Goal: Task Accomplishment & Management: Manage account settings

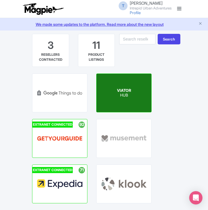
click at [118, 91] on span "VIATOR" at bounding box center [124, 90] width 14 height 5
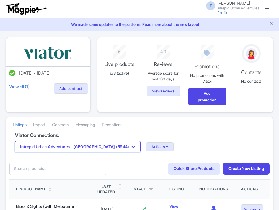
click at [101, 145] on button "Intrepid Urban Adventures - [GEOGRAPHIC_DATA] (5944)" at bounding box center [78, 146] width 126 height 11
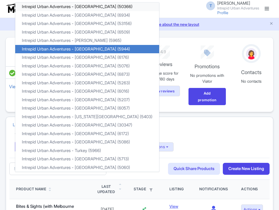
click at [109, 8] on link "Intrepid Urban Adventures - Austria (50366)" at bounding box center [87, 6] width 144 height 9
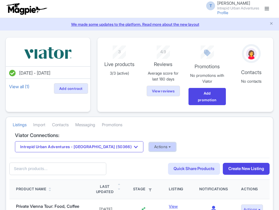
click at [149, 147] on button "Actions" at bounding box center [162, 146] width 27 height 9
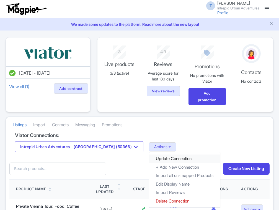
click at [149, 158] on link "Update Connection" at bounding box center [184, 158] width 71 height 9
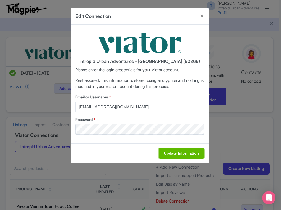
click at [177, 156] on input "Update Information" at bounding box center [181, 153] width 45 height 11
type input "Saving..."
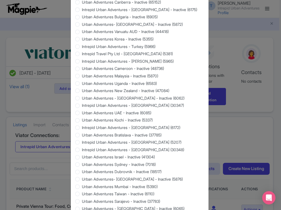
scroll to position [501, 0]
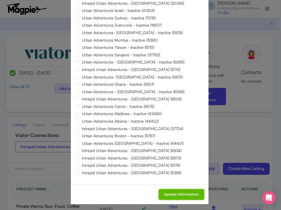
click at [167, 192] on input "Update Information" at bounding box center [181, 194] width 45 height 11
type input "Saving..."
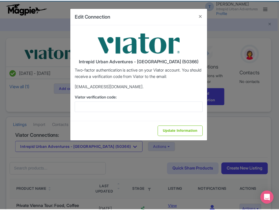
scroll to position [0, 0]
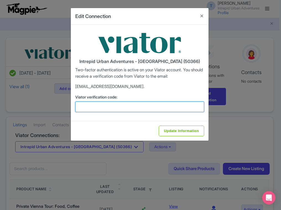
click at [114, 111] on input "Viator verification code:" at bounding box center [139, 106] width 129 height 11
paste input "537378"
type input "537378"
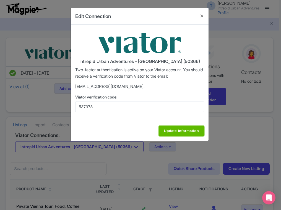
click at [166, 131] on input "Update Information" at bounding box center [181, 130] width 45 height 11
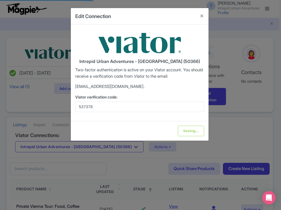
type input "Update Information"
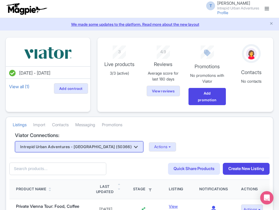
click at [107, 147] on button "Intrepid Urban Adventures - Austria (50366)" at bounding box center [79, 146] width 128 height 11
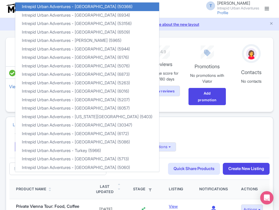
click at [176, 125] on div "Listings Import Contacts Messaging Promotions" at bounding box center [139, 125] width 267 height 16
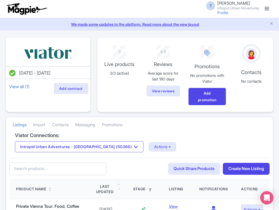
click at [270, 8] on link at bounding box center [266, 8] width 9 height 9
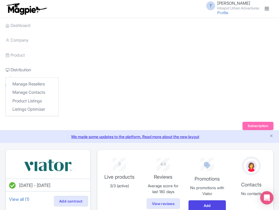
click at [24, 71] on link "Distribution" at bounding box center [18, 69] width 25 height 15
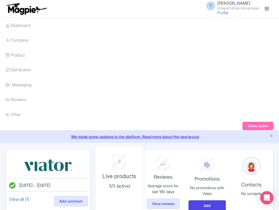
scroll to position [30, 0]
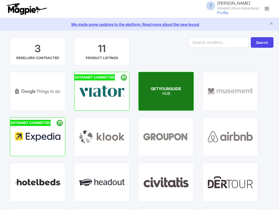
click at [162, 89] on span "GETYOURGUIDE" at bounding box center [166, 88] width 30 height 5
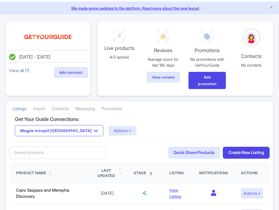
scroll to position [44, 0]
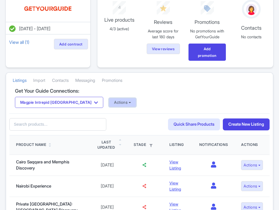
click at [109, 98] on button "Actions" at bounding box center [122, 102] width 27 height 9
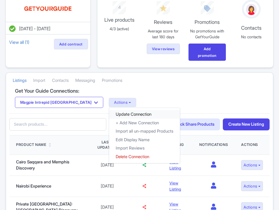
click at [109, 110] on link "Update Connection" at bounding box center [144, 114] width 71 height 9
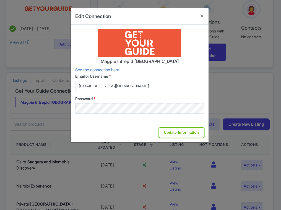
click at [165, 132] on input "Update Information" at bounding box center [181, 132] width 45 height 11
type input "Update Information"
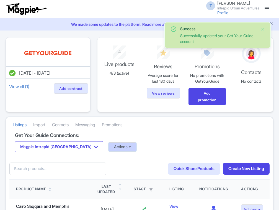
click at [109, 146] on button "Actions" at bounding box center [122, 146] width 27 height 9
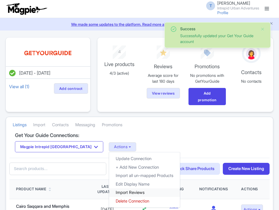
click at [109, 192] on link "Import Reviews" at bounding box center [144, 192] width 71 height 9
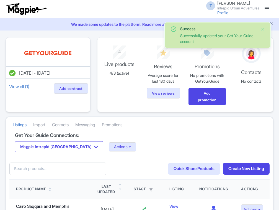
scroll to position [44, 0]
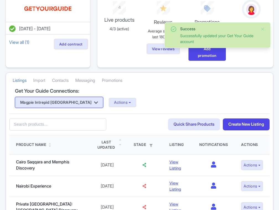
click at [53, 103] on button "Magpie Intrepid [GEOGRAPHIC_DATA]" at bounding box center [59, 102] width 88 height 11
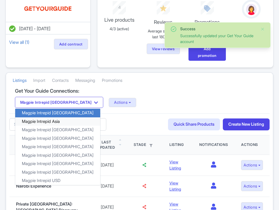
click at [54, 122] on link "Magpie Intrepid Asia" at bounding box center [57, 121] width 85 height 9
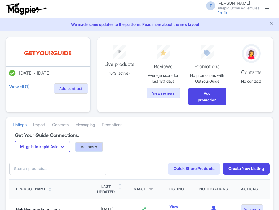
click at [92, 148] on button "Actions" at bounding box center [89, 146] width 27 height 9
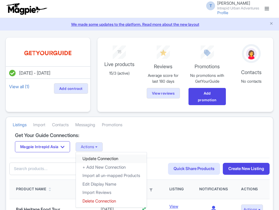
click at [91, 158] on link "Update Connection" at bounding box center [111, 158] width 71 height 9
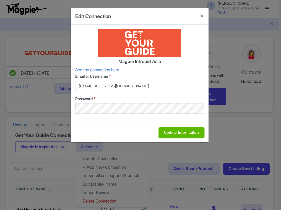
click at [181, 130] on input "Update Information" at bounding box center [181, 132] width 45 height 11
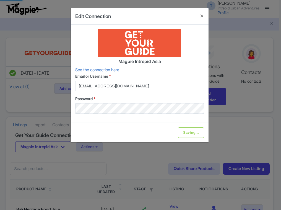
type input "Update Information"
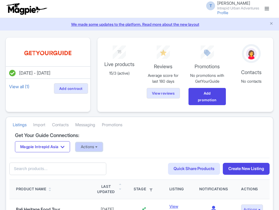
click at [89, 146] on button "Actions" at bounding box center [89, 146] width 27 height 9
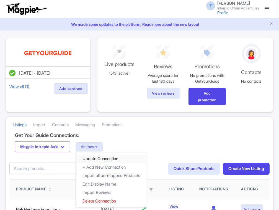
click at [102, 158] on link "Update Connection" at bounding box center [111, 158] width 71 height 9
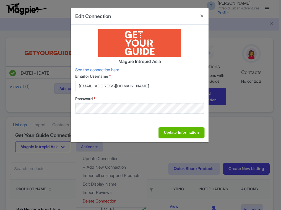
click at [180, 128] on input "Update Information" at bounding box center [181, 132] width 45 height 11
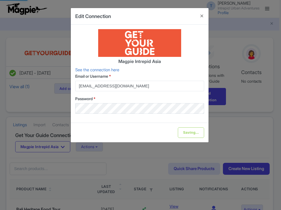
type input "Update Information"
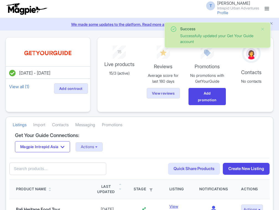
click at [95, 141] on div "Magpie Intrepid Asia Magpie Intrepid Africa Magpie Intrepid Asia Magpie Intrepi…" at bounding box center [139, 146] width 249 height 11
click at [96, 142] on button "Actions" at bounding box center [89, 146] width 27 height 9
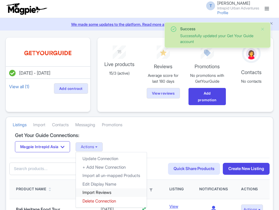
click at [104, 191] on link "Import Reviews" at bounding box center [111, 192] width 71 height 9
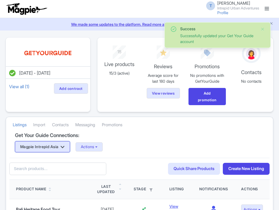
click at [61, 145] on button "Magpie Intrepid Asia" at bounding box center [42, 146] width 55 height 11
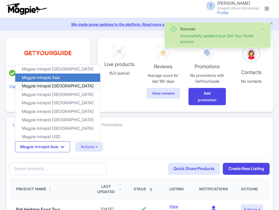
click at [61, 86] on link "Magpie Intrepid [GEOGRAPHIC_DATA]" at bounding box center [57, 86] width 85 height 9
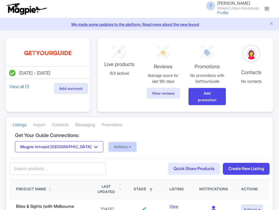
click at [109, 146] on button "Actions" at bounding box center [122, 146] width 27 height 9
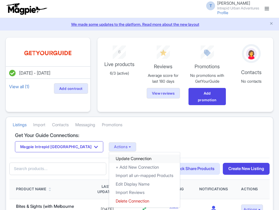
click at [110, 158] on link "Update Connection" at bounding box center [144, 158] width 71 height 9
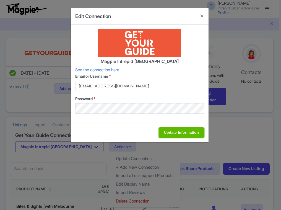
click at [180, 136] on input "Update Information" at bounding box center [181, 132] width 45 height 11
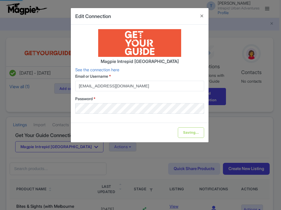
type input "Update Information"
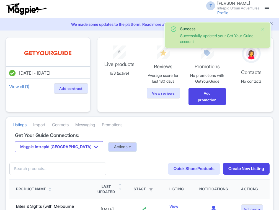
click at [109, 146] on button "Actions" at bounding box center [122, 146] width 27 height 9
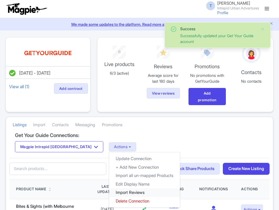
click at [109, 191] on link "Import Reviews" at bounding box center [144, 192] width 71 height 9
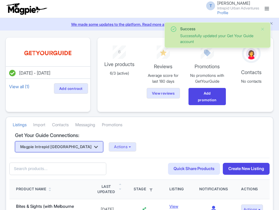
click at [63, 142] on button "Magpie Intrepid Australia" at bounding box center [59, 146] width 88 height 11
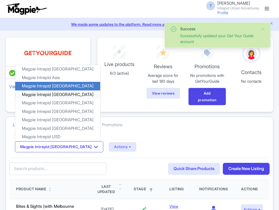
click at [56, 91] on link "Magpie Intrepid [GEOGRAPHIC_DATA]" at bounding box center [57, 94] width 85 height 9
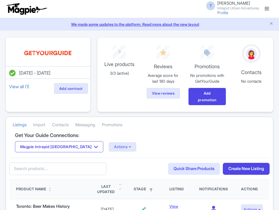
click at [109, 146] on button "Actions" at bounding box center [122, 146] width 27 height 9
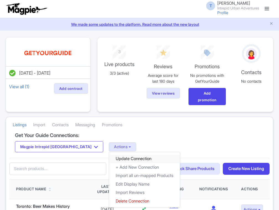
click at [109, 154] on link "Update Connection" at bounding box center [144, 158] width 71 height 9
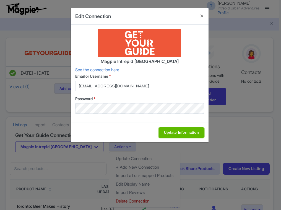
click at [168, 134] on input "Update Information" at bounding box center [181, 132] width 45 height 11
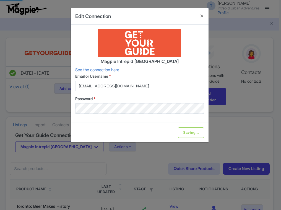
type input "Update Information"
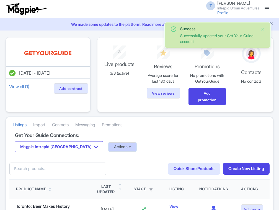
click at [109, 143] on button "Actions" at bounding box center [122, 146] width 27 height 9
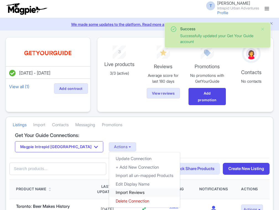
click at [109, 192] on link "Import Reviews" at bounding box center [144, 192] width 71 height 9
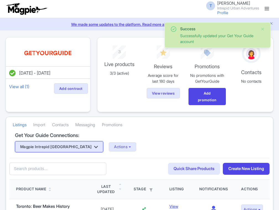
click at [69, 147] on button "Magpie Intrepid [GEOGRAPHIC_DATA]" at bounding box center [59, 146] width 88 height 11
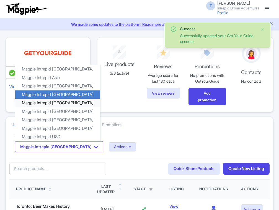
click at [60, 103] on link "Magpie Intrepid Europe" at bounding box center [57, 103] width 85 height 9
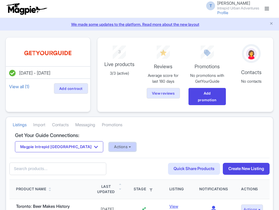
click at [109, 146] on button "Actions" at bounding box center [122, 146] width 27 height 9
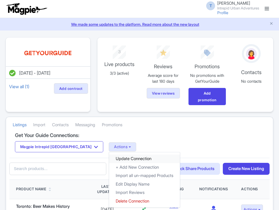
click at [109, 158] on link "Update Connection" at bounding box center [144, 158] width 71 height 9
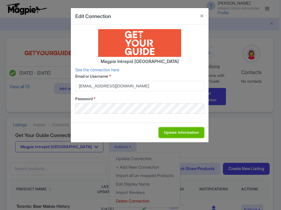
click at [177, 134] on input "Update Information" at bounding box center [181, 132] width 45 height 11
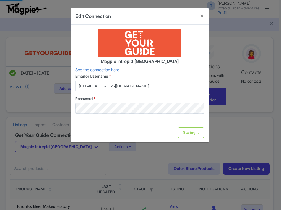
type input "Update Information"
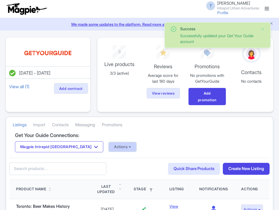
click at [109, 147] on button "Actions" at bounding box center [122, 146] width 27 height 9
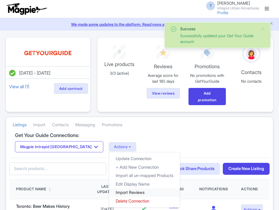
click at [109, 191] on link "Import Reviews" at bounding box center [144, 192] width 71 height 9
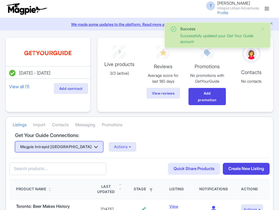
click at [65, 144] on button "Magpie Intrepid [GEOGRAPHIC_DATA]" at bounding box center [59, 146] width 88 height 11
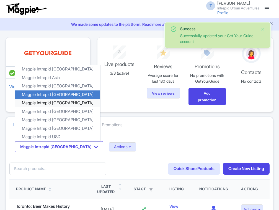
click at [59, 101] on link "Magpie Intrepid Europe" at bounding box center [57, 103] width 85 height 9
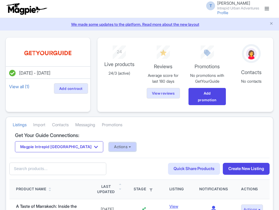
click at [109, 146] on button "Actions" at bounding box center [122, 146] width 27 height 9
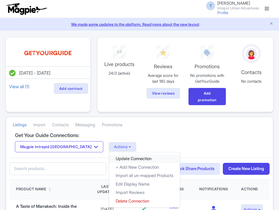
click at [109, 158] on link "Update Connection" at bounding box center [144, 158] width 71 height 9
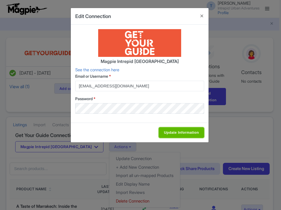
click at [167, 130] on input "Update Information" at bounding box center [181, 132] width 45 height 11
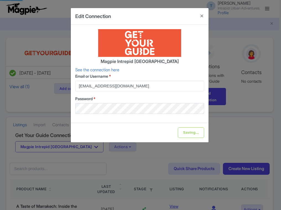
type input "Update Information"
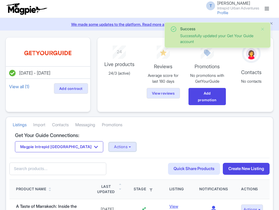
click at [109, 146] on button "Actions" at bounding box center [122, 146] width 27 height 9
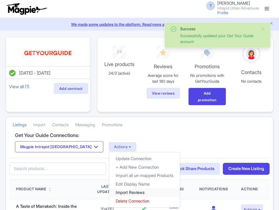
click at [109, 189] on link "Import Reviews" at bounding box center [144, 192] width 71 height 9
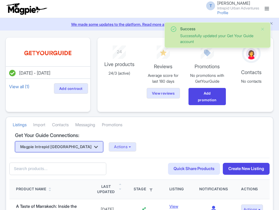
click at [59, 149] on button "Magpie Intrepid [GEOGRAPHIC_DATA]" at bounding box center [59, 146] width 88 height 11
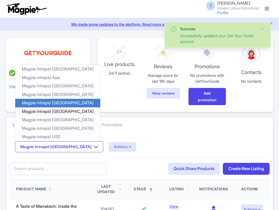
click at [59, 112] on link "Magpie Intrepid [GEOGRAPHIC_DATA]" at bounding box center [57, 111] width 85 height 9
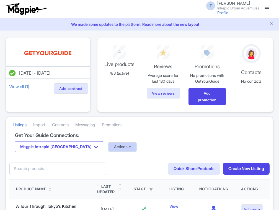
click at [109, 147] on button "Actions" at bounding box center [122, 146] width 27 height 9
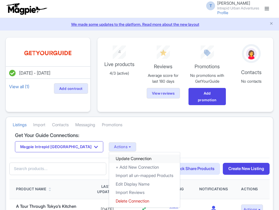
click at [109, 158] on link "Update Connection" at bounding box center [144, 158] width 71 height 9
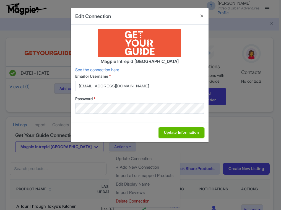
click at [189, 131] on input "Update Information" at bounding box center [181, 132] width 45 height 11
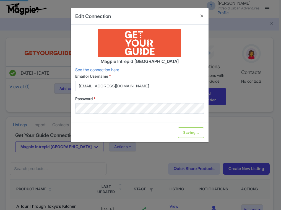
type input "Update Information"
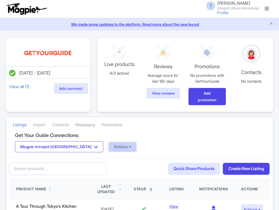
click at [109, 146] on button "Actions" at bounding box center [122, 146] width 27 height 9
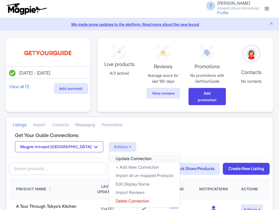
drag, startPoint x: 105, startPoint y: 157, endPoint x: 84, endPoint y: 155, distance: 20.9
click at [109, 157] on link "Update Connection" at bounding box center [144, 158] width 71 height 9
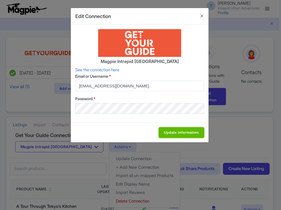
click at [178, 131] on input "Update Information" at bounding box center [181, 132] width 45 height 11
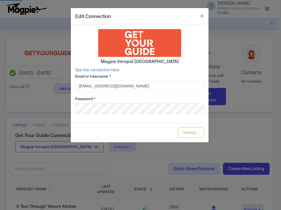
type input "Update Information"
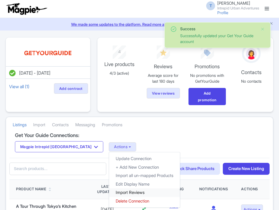
click at [109, 193] on link "Import Reviews" at bounding box center [144, 192] width 71 height 9
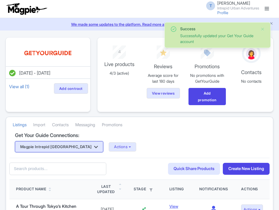
click at [64, 145] on button "Magpie Intrepid [GEOGRAPHIC_DATA]" at bounding box center [59, 146] width 88 height 11
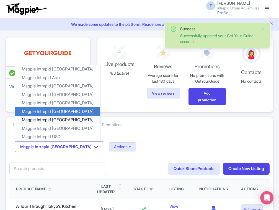
click at [67, 120] on link "Magpie Intrepid [GEOGRAPHIC_DATA]" at bounding box center [57, 119] width 85 height 9
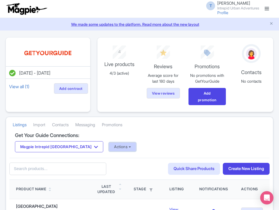
click at [109, 149] on button "Actions" at bounding box center [122, 146] width 27 height 9
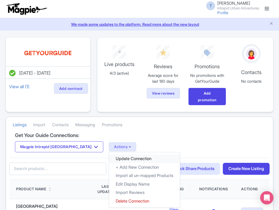
click at [109, 157] on link "Update Connection" at bounding box center [144, 158] width 71 height 9
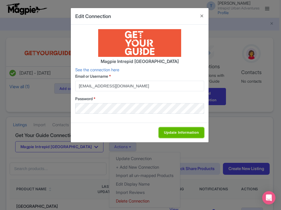
click at [173, 134] on input "Update Information" at bounding box center [181, 132] width 45 height 11
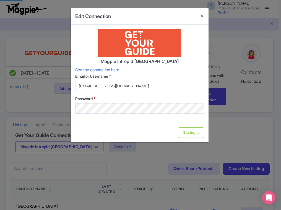
type input "Update Information"
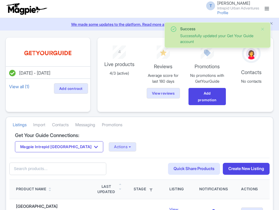
click at [109, 147] on button "Actions" at bounding box center [122, 146] width 27 height 9
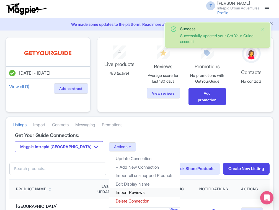
click at [109, 190] on link "Import Reviews" at bounding box center [144, 192] width 71 height 9
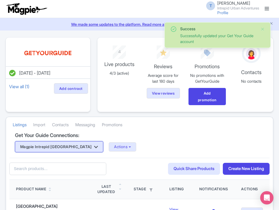
click at [61, 148] on button "Magpie Intrepid [GEOGRAPHIC_DATA]" at bounding box center [59, 146] width 88 height 11
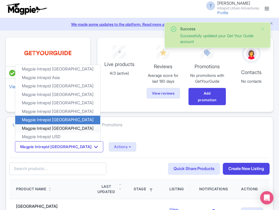
click at [56, 128] on link "Magpie Intrepid [GEOGRAPHIC_DATA]" at bounding box center [57, 128] width 85 height 9
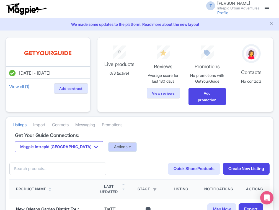
click at [109, 147] on button "Actions" at bounding box center [122, 146] width 27 height 9
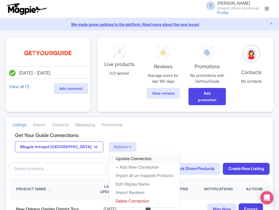
click at [109, 159] on link "Update Connection" at bounding box center [144, 158] width 71 height 9
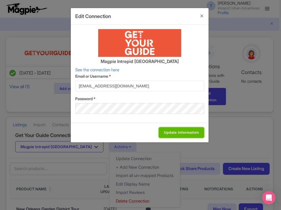
click at [181, 134] on input "Update Information" at bounding box center [181, 132] width 45 height 11
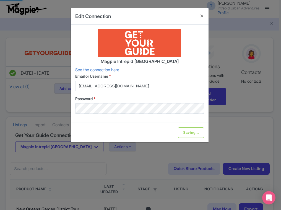
type input "Update Information"
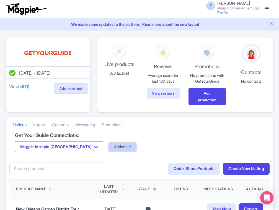
click at [109, 142] on button "Actions" at bounding box center [122, 146] width 27 height 9
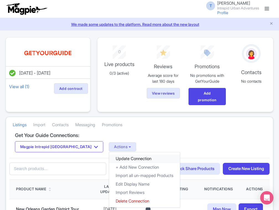
click at [110, 158] on link "Update Connection" at bounding box center [144, 158] width 71 height 9
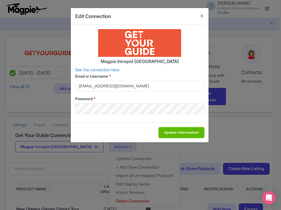
click at [180, 133] on input "Update Information" at bounding box center [181, 132] width 45 height 11
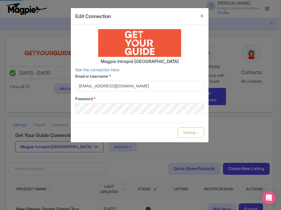
type input "Update Information"
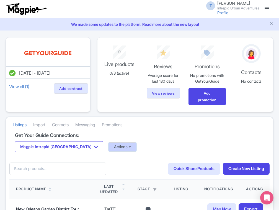
click at [109, 146] on button "Actions" at bounding box center [122, 146] width 27 height 9
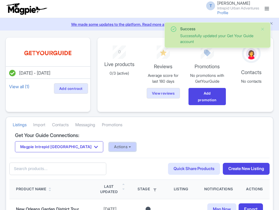
click at [109, 148] on button "Actions" at bounding box center [122, 146] width 27 height 9
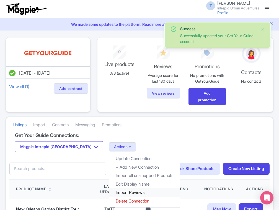
click at [109, 191] on link "Import Reviews" at bounding box center [144, 192] width 71 height 9
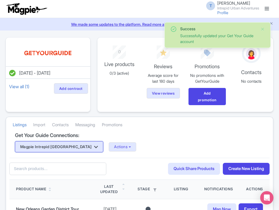
click at [66, 148] on button "Magpie Intrepid [GEOGRAPHIC_DATA]" at bounding box center [59, 146] width 88 height 11
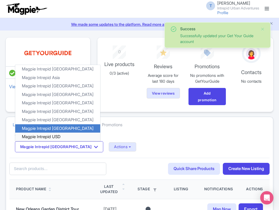
click at [57, 136] on link "Magpie Intrepid USD" at bounding box center [57, 136] width 85 height 9
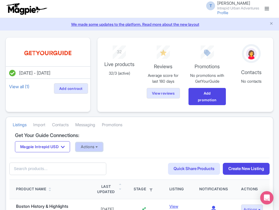
click at [95, 150] on button "Actions" at bounding box center [89, 146] width 27 height 9
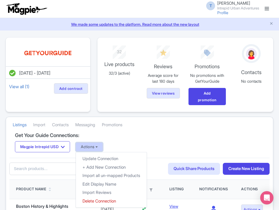
click at [97, 147] on button "Actions" at bounding box center [89, 146] width 27 height 9
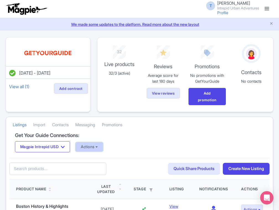
click at [97, 148] on button "Actions" at bounding box center [89, 146] width 27 height 9
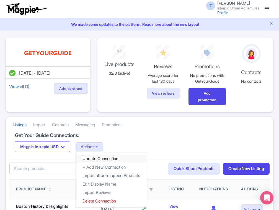
click at [98, 155] on link "Update Connection" at bounding box center [111, 158] width 71 height 9
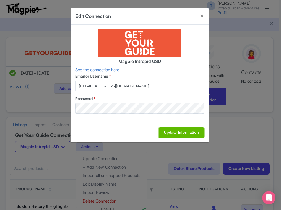
click at [172, 133] on input "Update Information" at bounding box center [181, 132] width 45 height 11
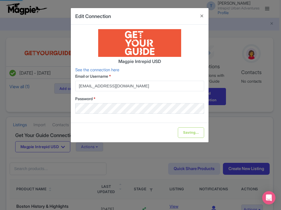
type input "Update Information"
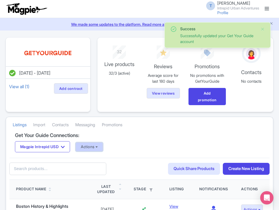
click at [91, 144] on button "Actions" at bounding box center [89, 146] width 27 height 9
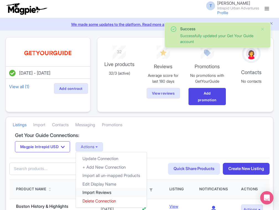
click at [93, 193] on link "Import Reviews" at bounding box center [111, 192] width 71 height 9
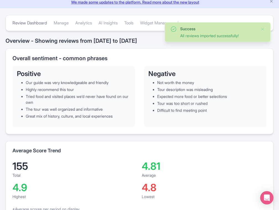
scroll to position [22, 0]
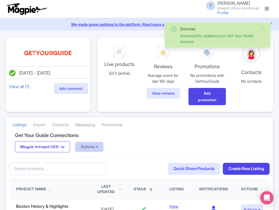
click at [99, 145] on button "Actions" at bounding box center [89, 146] width 27 height 9
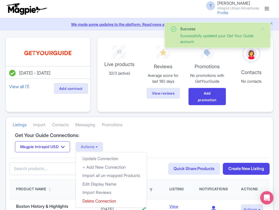
click at [184, 142] on div "Magpie Intrepid USD Magpie Intrepid Africa Magpie Intrepid Asia Magpie Intrepid…" at bounding box center [139, 146] width 249 height 11
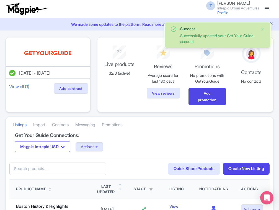
click at [268, 10] on link at bounding box center [266, 8] width 9 height 9
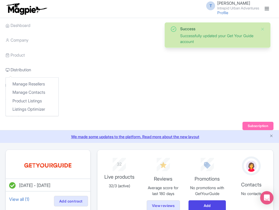
click at [15, 69] on link "Distribution" at bounding box center [18, 69] width 25 height 15
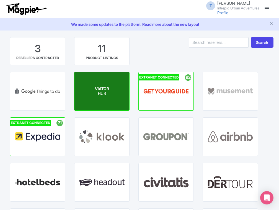
click at [92, 91] on div "VIATOR HUB" at bounding box center [101, 91] width 55 height 38
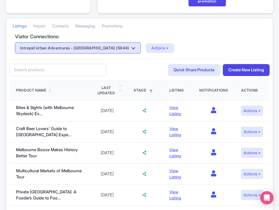
scroll to position [66, 0]
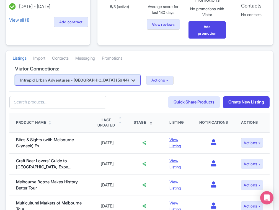
click at [87, 75] on button "Intrepid Urban Adventures - [GEOGRAPHIC_DATA] (5944)" at bounding box center [78, 79] width 126 height 11
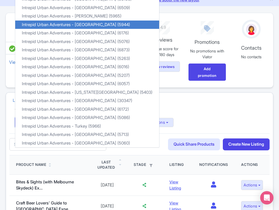
scroll to position [0, 0]
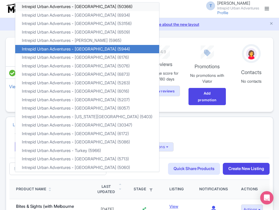
click at [87, 6] on link "Intrepid Urban Adventures - [GEOGRAPHIC_DATA] (50366)" at bounding box center [87, 6] width 144 height 9
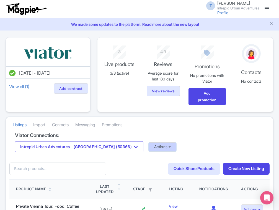
click at [149, 144] on button "Actions" at bounding box center [162, 146] width 27 height 9
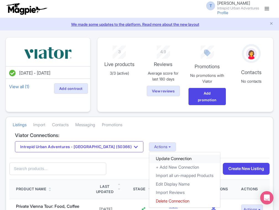
click at [149, 156] on link "Update Connection" at bounding box center [184, 158] width 71 height 9
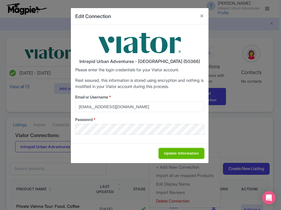
click at [171, 153] on input "Update Information" at bounding box center [181, 153] width 45 height 11
type input "Saving..."
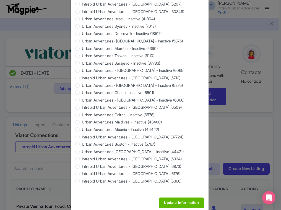
scroll to position [501, 0]
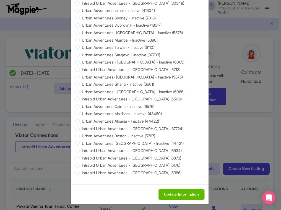
click at [197, 197] on input "Update Information" at bounding box center [181, 194] width 45 height 11
type input "Saving..."
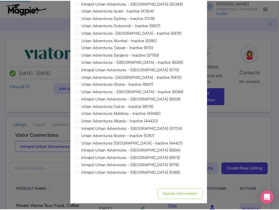
scroll to position [0, 0]
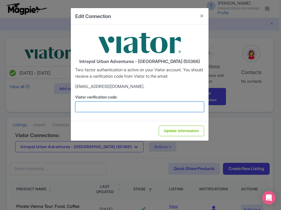
click at [114, 110] on input "Viator verification code:" at bounding box center [139, 106] width 129 height 11
paste input "605160"
type input "605160"
click at [159, 125] on input "Update Information" at bounding box center [181, 130] width 45 height 11
type input "Update Information"
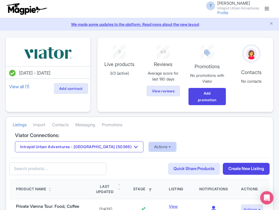
click at [149, 148] on button "Actions" at bounding box center [162, 146] width 27 height 9
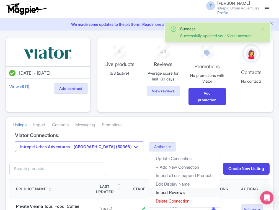
click at [149, 190] on link "Import Reviews" at bounding box center [184, 192] width 71 height 9
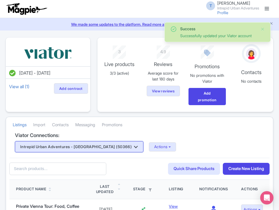
click at [106, 146] on button "Intrepid Urban Adventures - [GEOGRAPHIC_DATA] (50366)" at bounding box center [79, 146] width 128 height 11
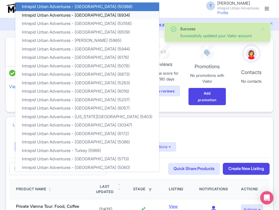
click at [91, 13] on link "Intrepid Urban Adventures - [GEOGRAPHIC_DATA] (6934)" at bounding box center [87, 15] width 144 height 9
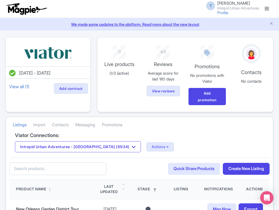
click at [132, 151] on div "Intrepid Urban Adventures - [GEOGRAPHIC_DATA] (6934) Intrepid Urban Adventures …" at bounding box center [139, 146] width 249 height 11
click at [146, 150] on button "Actions" at bounding box center [159, 146] width 27 height 9
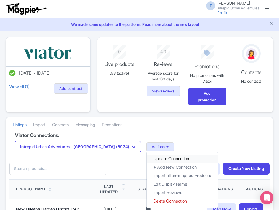
click at [147, 159] on link "Update Connection" at bounding box center [182, 158] width 71 height 9
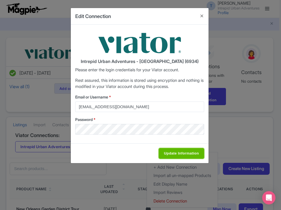
click at [176, 153] on input "Update Information" at bounding box center [181, 153] width 45 height 11
type input "Saving..."
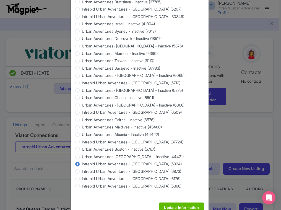
scroll to position [501, 0]
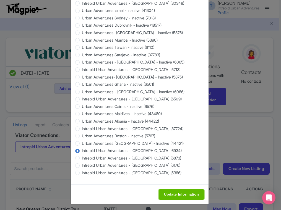
click at [172, 191] on input "Update Information" at bounding box center [181, 194] width 45 height 11
type input "Saving..."
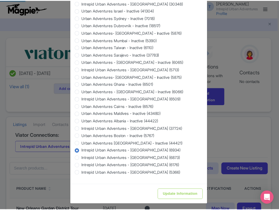
scroll to position [0, 0]
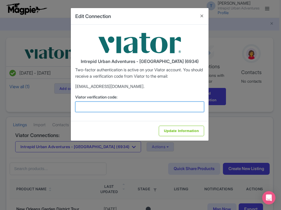
click at [128, 107] on input "Viator verification code:" at bounding box center [139, 106] width 129 height 11
paste input "459749"
type input "459749"
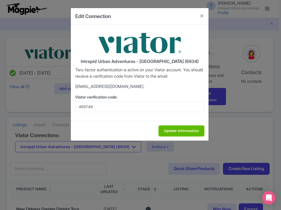
click at [179, 130] on input "Update Information" at bounding box center [181, 130] width 45 height 11
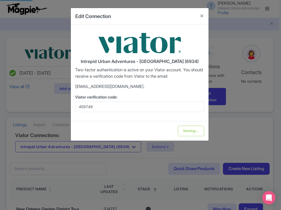
type input "Update Information"
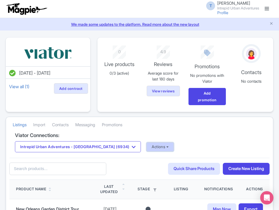
click at [146, 146] on button "Actions" at bounding box center [159, 146] width 27 height 9
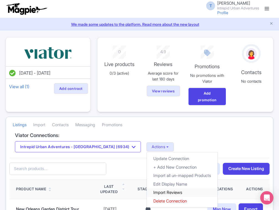
click at [147, 190] on link "Import Reviews" at bounding box center [182, 192] width 71 height 9
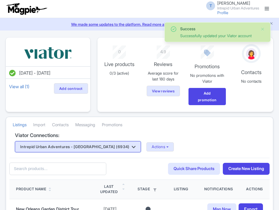
click at [102, 143] on button "Intrepid Urban Adventures - [GEOGRAPHIC_DATA] (6934)" at bounding box center [78, 146] width 126 height 11
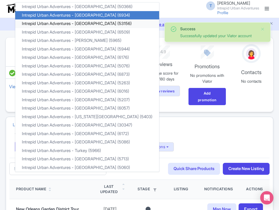
click at [90, 22] on link "Intrepid Urban Adventures - Croatia (53156)" at bounding box center [87, 23] width 144 height 9
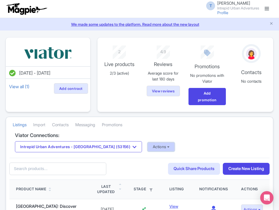
click at [148, 146] on button "Actions" at bounding box center [161, 146] width 27 height 9
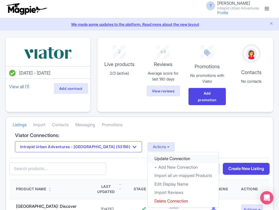
click at [148, 157] on link "Update Connection" at bounding box center [183, 158] width 71 height 9
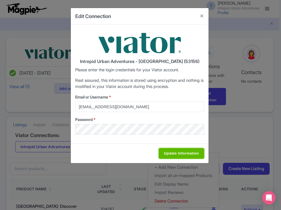
click at [179, 152] on input "Update Information" at bounding box center [181, 153] width 45 height 11
type input "Saving..."
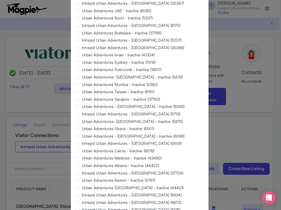
scroll to position [501, 0]
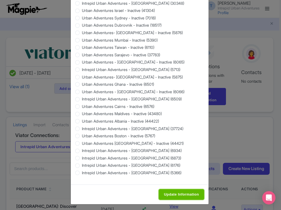
click at [175, 193] on input "Update Information" at bounding box center [181, 194] width 45 height 11
type input "Saving..."
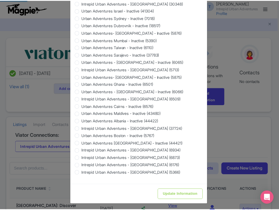
scroll to position [0, 0]
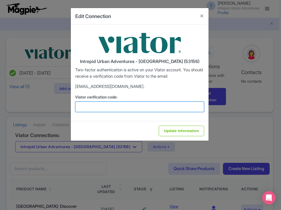
click at [100, 102] on input "Viator verification code:" at bounding box center [139, 106] width 129 height 11
paste input "899933"
type input "899933"
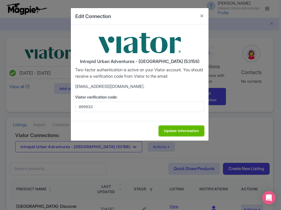
click at [177, 133] on input "Update Information" at bounding box center [181, 130] width 45 height 11
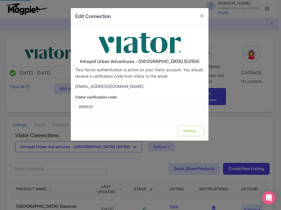
type input "Update Information"
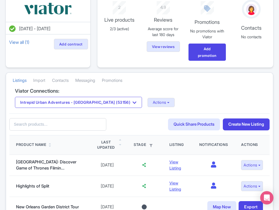
scroll to position [25, 0]
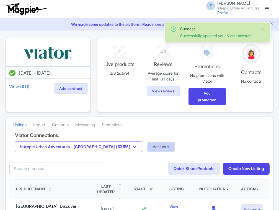
click at [148, 150] on button "Actions" at bounding box center [161, 146] width 27 height 9
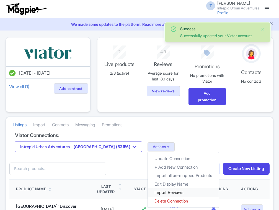
click at [148, 191] on link "Import Reviews" at bounding box center [183, 192] width 71 height 9
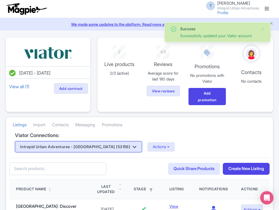
click at [92, 143] on button "Intrepid Urban Adventures - Croatia (53156)" at bounding box center [78, 146] width 127 height 11
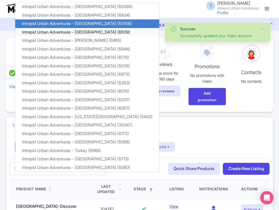
click at [91, 32] on link "Intrepid Urban Adventures - Egypt (6509)" at bounding box center [87, 32] width 144 height 9
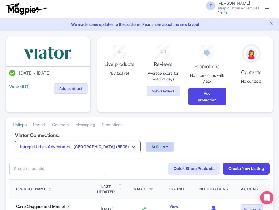
click at [146, 144] on button "Actions" at bounding box center [159, 146] width 27 height 9
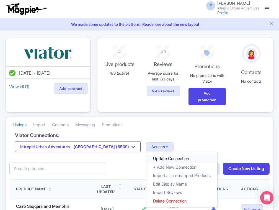
click at [146, 156] on link "Update Connection" at bounding box center [181, 158] width 71 height 9
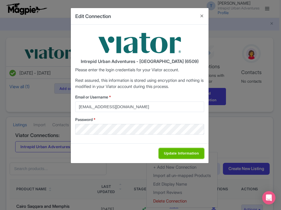
click at [184, 156] on input "Update Information" at bounding box center [181, 153] width 45 height 11
type input "Saving..."
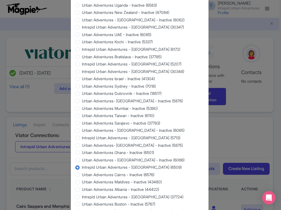
scroll to position [501, 0]
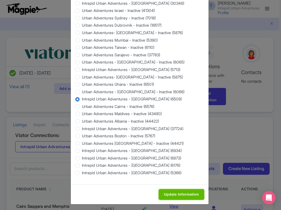
click at [187, 189] on input "Update Information" at bounding box center [181, 194] width 45 height 11
type input "Saving..."
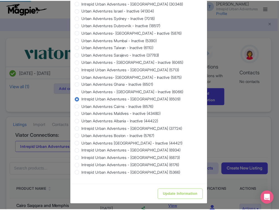
scroll to position [0, 0]
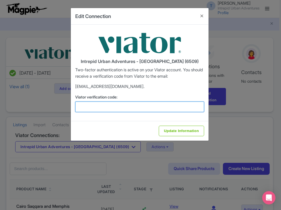
click at [117, 108] on input "Viator verification code:" at bounding box center [139, 106] width 129 height 11
paste input "804793"
type input "804793"
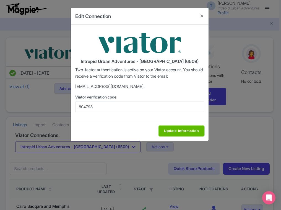
click at [181, 128] on input "Update Information" at bounding box center [181, 130] width 45 height 11
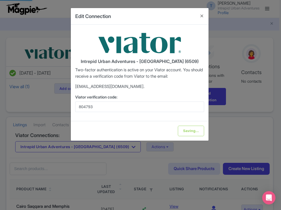
type input "Update Information"
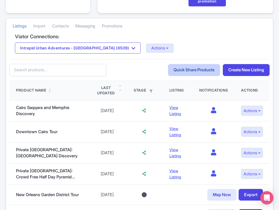
scroll to position [8, 0]
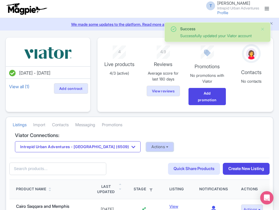
click at [146, 147] on button "Actions" at bounding box center [159, 146] width 27 height 9
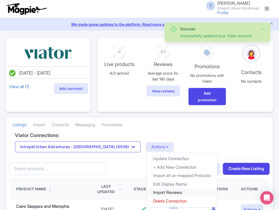
click at [146, 189] on link "Import Reviews" at bounding box center [181, 192] width 71 height 9
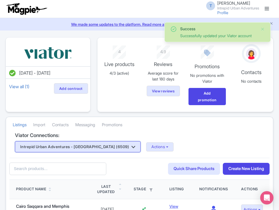
click at [105, 145] on button "Intrepid Urban Adventures - [GEOGRAPHIC_DATA] (6509)" at bounding box center [78, 146] width 126 height 11
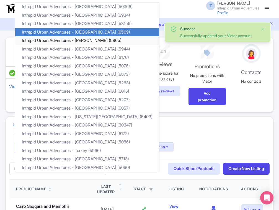
click at [95, 40] on link "Intrepid Urban Adventures - [PERSON_NAME] (5965)" at bounding box center [87, 40] width 144 height 9
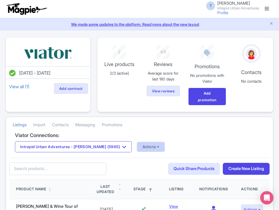
click at [137, 147] on button "Actions" at bounding box center [150, 146] width 27 height 9
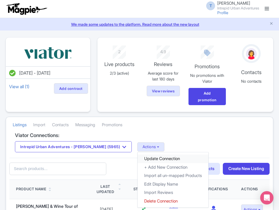
click at [144, 156] on link "Update Connection" at bounding box center [173, 158] width 71 height 9
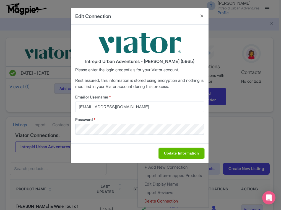
click at [184, 152] on input "Update Information" at bounding box center [181, 153] width 45 height 11
type input "Saving..."
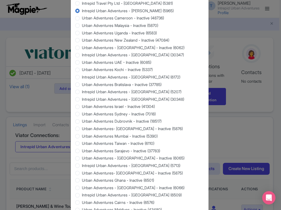
scroll to position [501, 0]
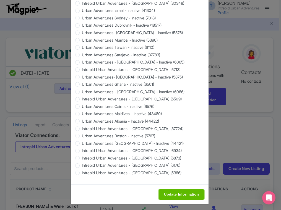
click at [184, 190] on input "Update Information" at bounding box center [181, 194] width 45 height 11
type input "Saving..."
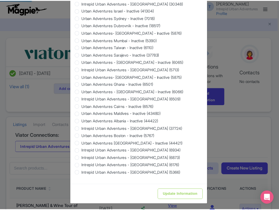
scroll to position [0, 0]
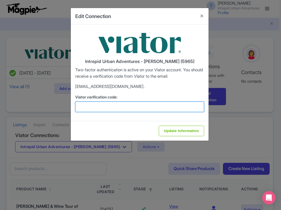
paste input "796500"
type input "796500"
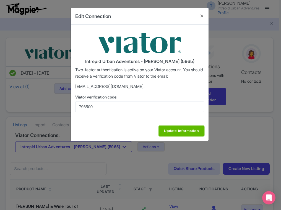
click at [178, 133] on input "Update Information" at bounding box center [181, 130] width 45 height 11
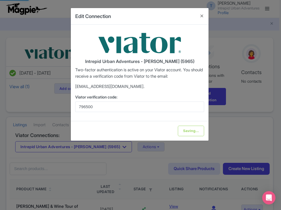
type input "Update Information"
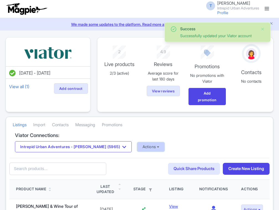
click at [145, 143] on button "Actions" at bounding box center [150, 146] width 27 height 9
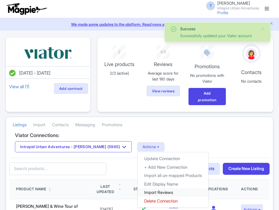
click at [143, 193] on link "Import Reviews" at bounding box center [173, 192] width 71 height 9
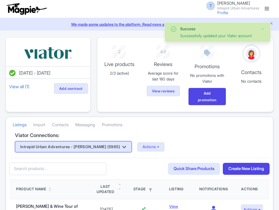
click at [93, 146] on button "Intrepid Urban Adventures - [PERSON_NAME] (5965)" at bounding box center [73, 146] width 117 height 11
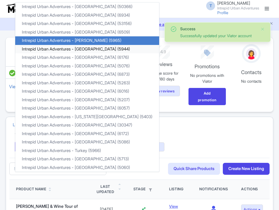
click at [96, 50] on link "Intrepid Urban Adventures - [GEOGRAPHIC_DATA] (5944)" at bounding box center [87, 49] width 144 height 9
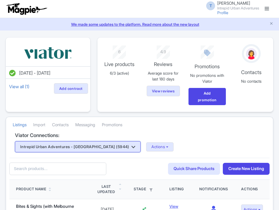
click at [95, 150] on button "Intrepid Urban Adventures - France (5944)" at bounding box center [78, 146] width 126 height 11
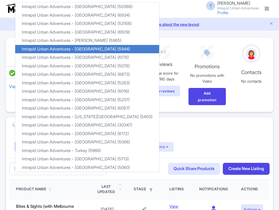
click at [169, 147] on div "Intrepid Urban Adventures - France (5944) Intrepid Urban Adventures - Austria (…" at bounding box center [139, 146] width 249 height 11
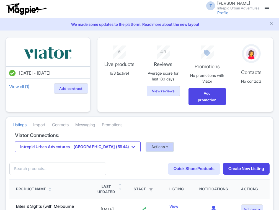
click at [146, 148] on button "Actions" at bounding box center [159, 146] width 27 height 9
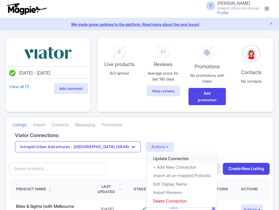
click at [152, 158] on link "Update Connection" at bounding box center [181, 158] width 71 height 9
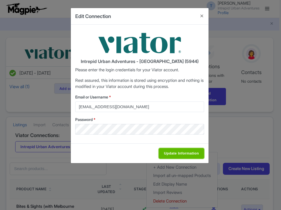
click at [185, 155] on input "Update Information" at bounding box center [181, 153] width 45 height 11
type input "Saving..."
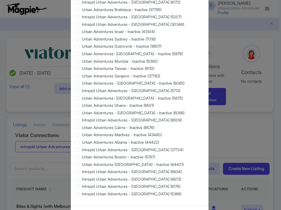
scroll to position [501, 0]
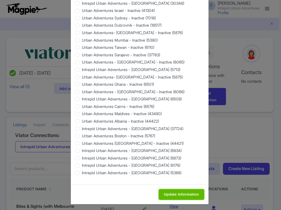
click at [184, 192] on input "Update Information" at bounding box center [181, 194] width 45 height 11
type input "Saving..."
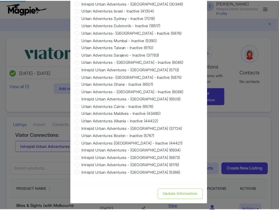
scroll to position [0, 0]
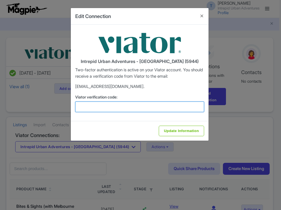
click at [107, 106] on input "Viator verification code:" at bounding box center [139, 106] width 129 height 11
paste input "615109"
type input "615109"
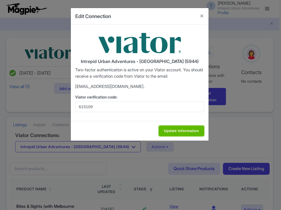
click at [174, 132] on input "Update Information" at bounding box center [181, 130] width 45 height 11
type input "Saving..."
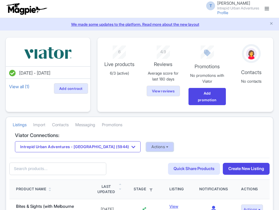
click at [146, 144] on button "Actions" at bounding box center [159, 146] width 27 height 9
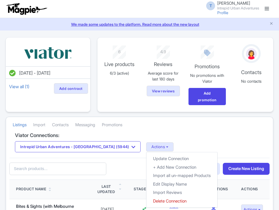
click at [146, 141] on div "Intrepid Urban Adventures - France (5944) Intrepid Urban Adventures - Austria (…" at bounding box center [139, 146] width 249 height 11
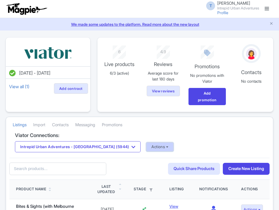
click at [146, 148] on button "Actions" at bounding box center [159, 146] width 27 height 9
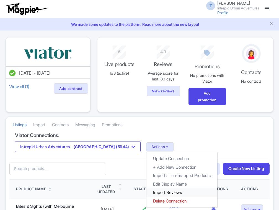
click at [153, 191] on link "Import Reviews" at bounding box center [181, 192] width 71 height 9
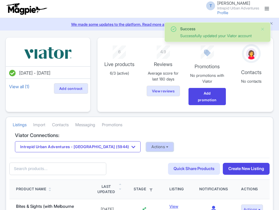
click at [146, 145] on button "Actions" at bounding box center [159, 146] width 27 height 9
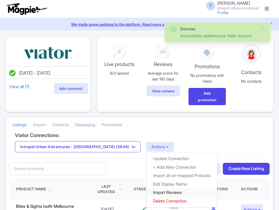
click at [146, 193] on link "Import Reviews" at bounding box center [181, 192] width 71 height 9
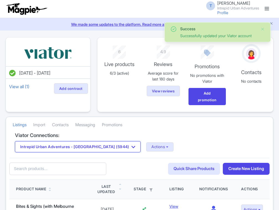
click at [100, 147] on button "Intrepid Urban Adventures - [GEOGRAPHIC_DATA] (5944)" at bounding box center [78, 146] width 126 height 11
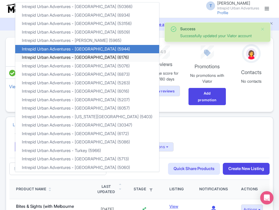
click at [92, 57] on link "Intrepid Urban Adventures - [GEOGRAPHIC_DATA] (6176)" at bounding box center [87, 57] width 144 height 9
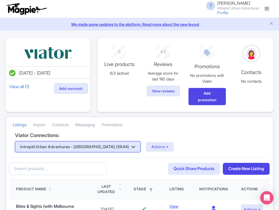
click at [100, 147] on button "Intrepid Urban Adventures - [GEOGRAPHIC_DATA] (5944)" at bounding box center [78, 146] width 126 height 11
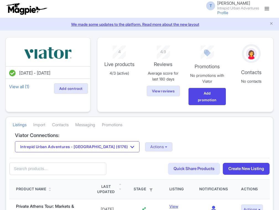
click at [145, 146] on button "Actions" at bounding box center [158, 146] width 27 height 9
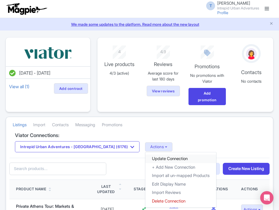
click at [146, 154] on link "Update Connection" at bounding box center [180, 158] width 71 height 9
click at [147, 157] on link "Update Connection" at bounding box center [180, 158] width 71 height 9
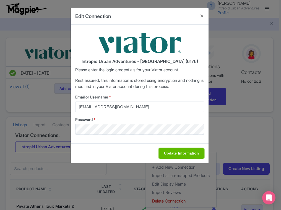
click at [182, 157] on input "Update Information" at bounding box center [181, 153] width 45 height 11
type input "Saving..."
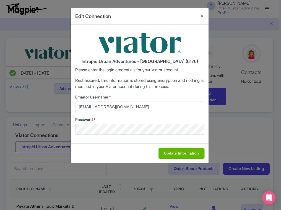
click at [177, 155] on input "Update Information" at bounding box center [181, 153] width 45 height 11
type input "Saving..."
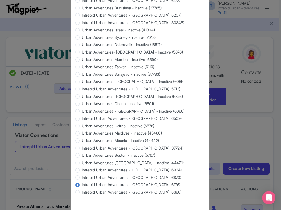
scroll to position [501, 0]
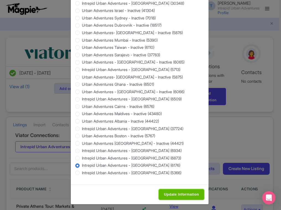
click at [178, 193] on input "Update Information" at bounding box center [181, 194] width 45 height 11
type input "Saving..."
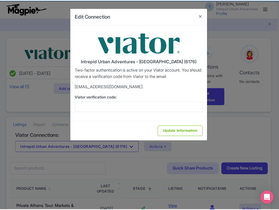
scroll to position [0, 0]
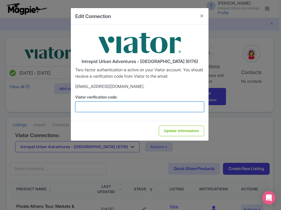
click at [111, 104] on input "Viator verification code:" at bounding box center [139, 106] width 129 height 11
paste input "876490"
type input "876490"
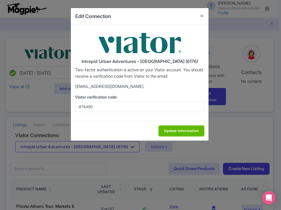
click at [179, 126] on input "Update Information" at bounding box center [181, 130] width 45 height 11
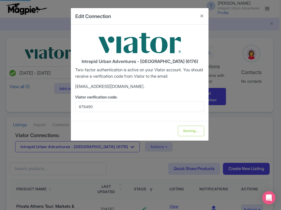
type input "Update Information"
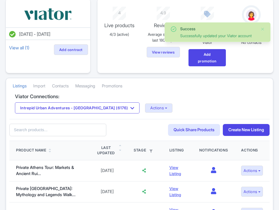
scroll to position [44, 0]
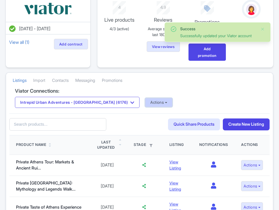
click at [145, 100] on button "Actions" at bounding box center [158, 102] width 27 height 9
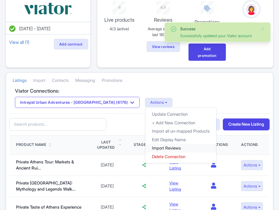
click at [145, 148] on link "Import Reviews" at bounding box center [180, 148] width 71 height 9
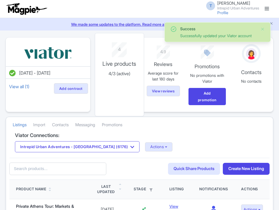
scroll to position [44, 0]
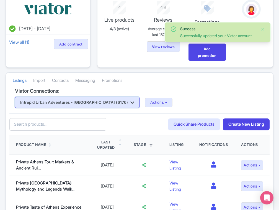
click at [96, 101] on button "Intrepid Urban Adventures - [GEOGRAPHIC_DATA] (6176)" at bounding box center [77, 102] width 125 height 11
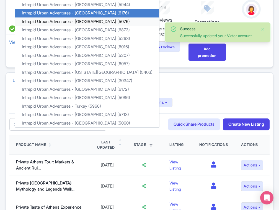
click at [91, 22] on link "Intrepid Urban Adventures - [GEOGRAPHIC_DATA] (5076)" at bounding box center [87, 21] width 144 height 9
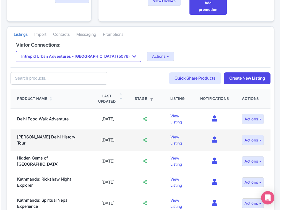
scroll to position [89, 0]
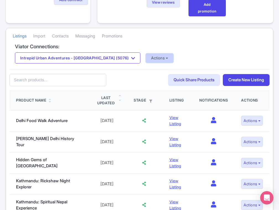
click at [146, 56] on button "Actions" at bounding box center [159, 57] width 27 height 9
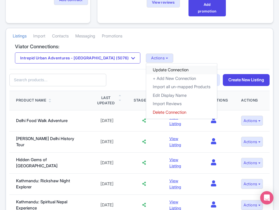
click at [151, 69] on link "Update Connection" at bounding box center [181, 70] width 71 height 9
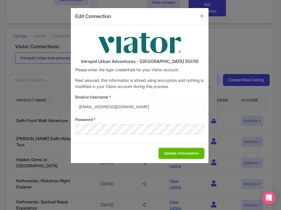
click at [172, 156] on input "Update Information" at bounding box center [181, 153] width 45 height 11
type input "Saving..."
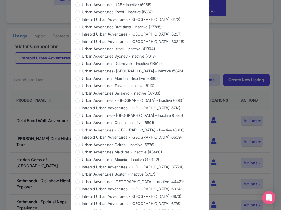
scroll to position [501, 0]
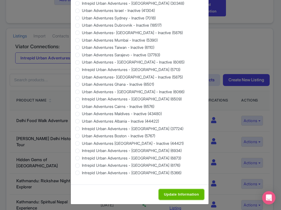
click at [184, 191] on input "Update Information" at bounding box center [181, 194] width 45 height 11
type input "Saving..."
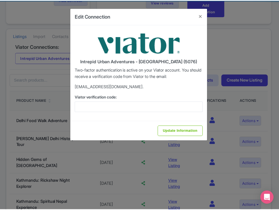
scroll to position [0, 0]
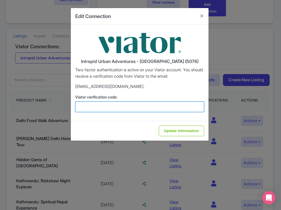
click at [109, 105] on input "Viator verification code:" at bounding box center [139, 106] width 129 height 11
paste input "424194"
type input "424194"
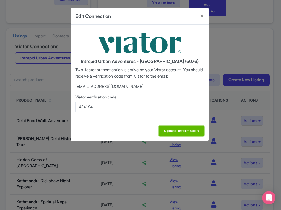
click at [181, 132] on input "Update Information" at bounding box center [181, 130] width 45 height 11
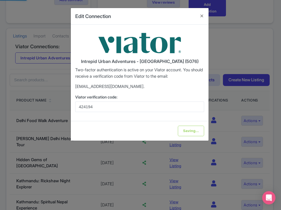
type input "Update Information"
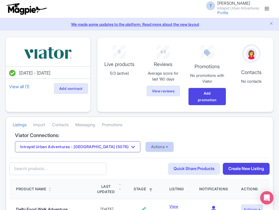
click at [146, 145] on button "Actions" at bounding box center [159, 146] width 27 height 9
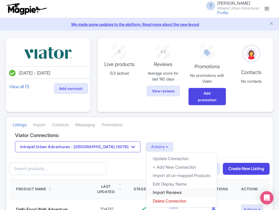
click at [146, 190] on link "Import Reviews" at bounding box center [181, 192] width 71 height 9
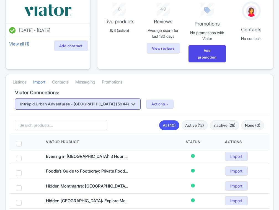
scroll to position [44, 0]
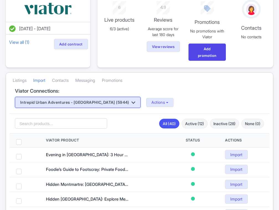
click at [96, 105] on button "Intrepid Urban Adventures - [GEOGRAPHIC_DATA] (5944)" at bounding box center [78, 102] width 126 height 11
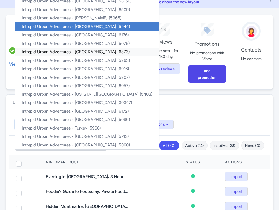
scroll to position [22, 0]
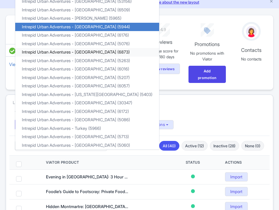
click at [80, 51] on link "Intrepid Urban Adventures - [GEOGRAPHIC_DATA] (6873)" at bounding box center [87, 52] width 144 height 9
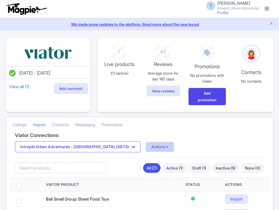
click at [146, 146] on button "Actions" at bounding box center [159, 146] width 27 height 9
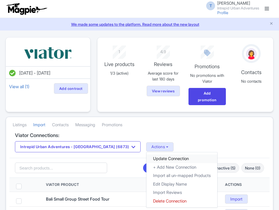
click at [146, 157] on link "Update Connection" at bounding box center [181, 158] width 71 height 9
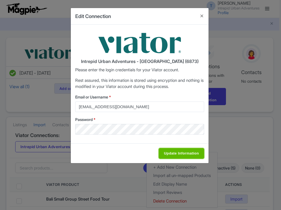
click at [167, 154] on input "Update Information" at bounding box center [181, 153] width 45 height 11
type input "Saving..."
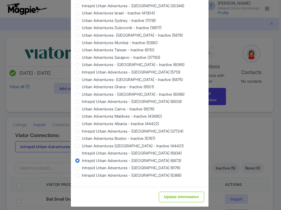
scroll to position [501, 0]
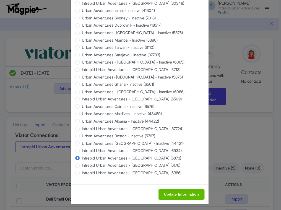
click at [187, 192] on input "Update Information" at bounding box center [181, 194] width 45 height 11
type input "Saving..."
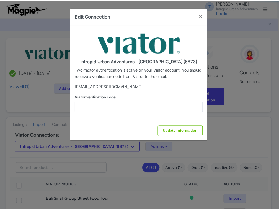
scroll to position [0, 0]
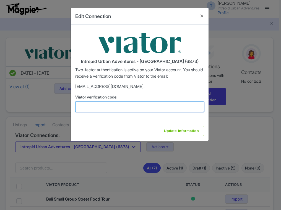
click at [125, 106] on input "Viator verification code:" at bounding box center [139, 106] width 129 height 11
paste input "427231"
type input "427231"
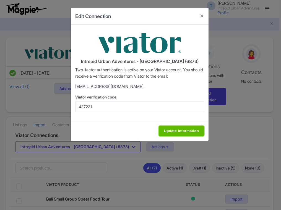
click at [182, 127] on input "Update Information" at bounding box center [181, 130] width 45 height 11
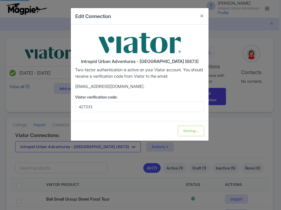
type input "Update Information"
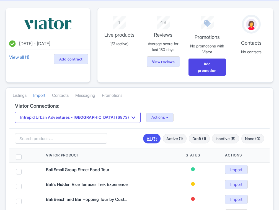
scroll to position [89, 0]
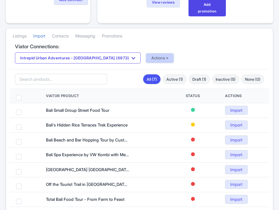
click at [151, 60] on button "Actions" at bounding box center [159, 57] width 27 height 9
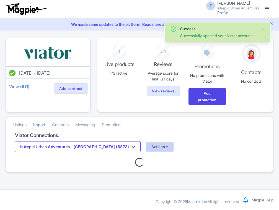
click at [146, 148] on button "Actions" at bounding box center [159, 146] width 27 height 9
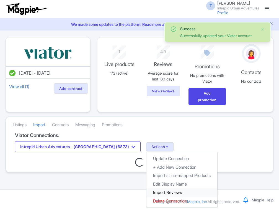
click at [154, 192] on link "Import Reviews" at bounding box center [181, 192] width 71 height 9
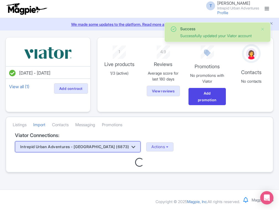
click at [97, 148] on button "Intrepid Urban Adventures - [GEOGRAPHIC_DATA] (6873)" at bounding box center [78, 146] width 126 height 11
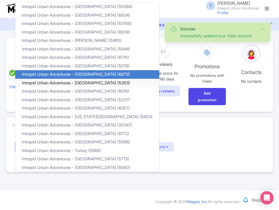
click at [87, 84] on link "Intrepid Urban Adventures - [GEOGRAPHIC_DATA] (5263)" at bounding box center [87, 83] width 144 height 9
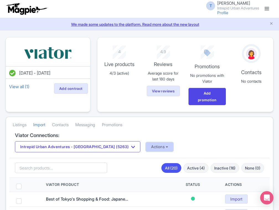
click at [146, 146] on button "Actions" at bounding box center [159, 146] width 27 height 9
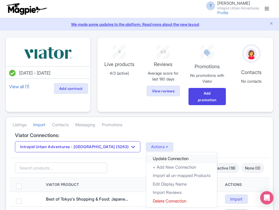
click at [146, 156] on link "Update Connection" at bounding box center [181, 158] width 71 height 9
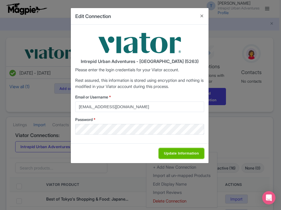
click at [183, 148] on input "Update Information" at bounding box center [181, 153] width 45 height 11
type input "Saving..."
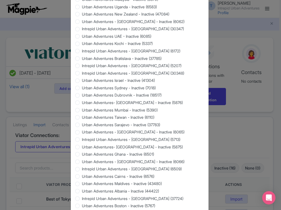
scroll to position [501, 0]
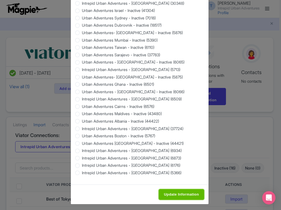
click at [192, 189] on input "Update Information" at bounding box center [181, 194] width 45 height 11
type input "Saving..."
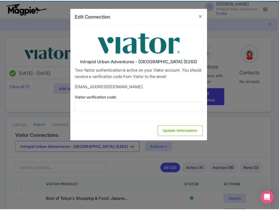
scroll to position [0, 0]
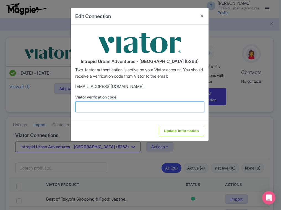
click at [120, 109] on input "Viator verification code:" at bounding box center [139, 106] width 129 height 11
paste input "861759"
type input "861759"
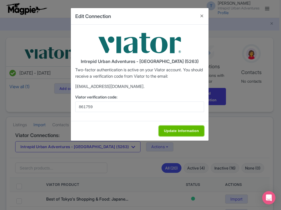
click at [179, 130] on input "Update Information" at bounding box center [181, 130] width 45 height 11
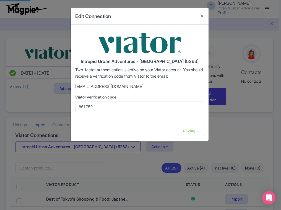
type input "Update Information"
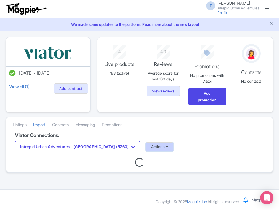
click at [146, 145] on button "Actions" at bounding box center [159, 146] width 27 height 9
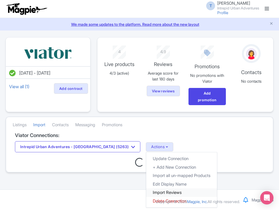
click at [146, 193] on link "Import Reviews" at bounding box center [181, 192] width 71 height 9
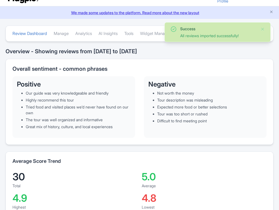
scroll to position [22, 0]
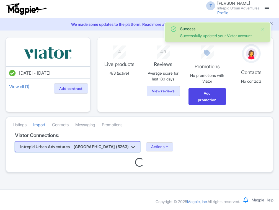
click at [94, 150] on button "Intrepid Urban Adventures - [GEOGRAPHIC_DATA] (5263)" at bounding box center [77, 146] width 125 height 11
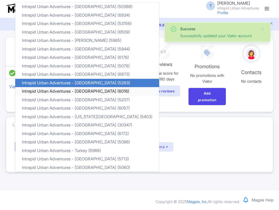
click at [87, 91] on link "Intrepid Urban Adventures - [GEOGRAPHIC_DATA] (6016)" at bounding box center [87, 91] width 144 height 9
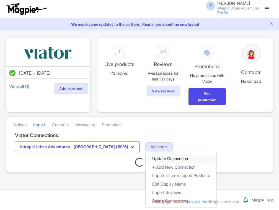
click at [146, 157] on link "Update Connection" at bounding box center [181, 158] width 71 height 9
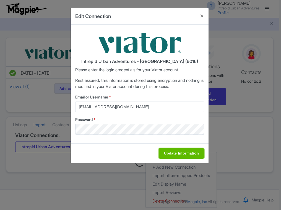
click at [173, 151] on input "Update Information" at bounding box center [181, 153] width 45 height 11
type input "Saving..."
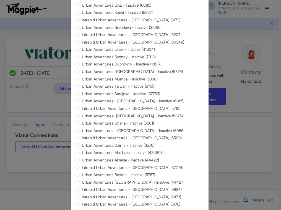
scroll to position [501, 0]
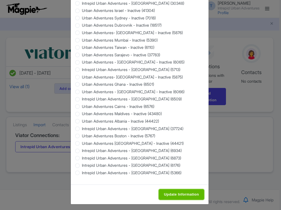
click at [180, 191] on input "Update Information" at bounding box center [181, 194] width 45 height 11
type input "Saving..."
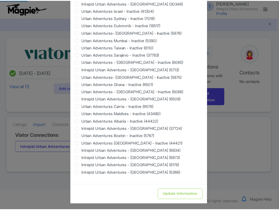
scroll to position [0, 0]
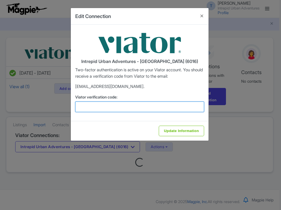
click at [120, 108] on input "Viator verification code:" at bounding box center [139, 106] width 129 height 11
paste input "611233"
type input "611233"
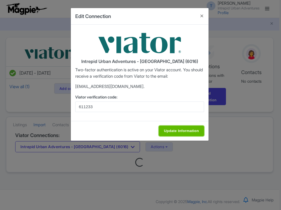
click at [182, 132] on input "Update Information" at bounding box center [181, 130] width 45 height 11
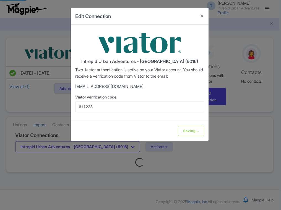
type input "Update Information"
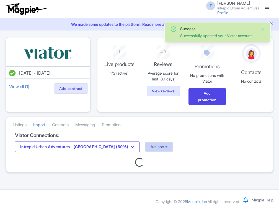
click at [145, 143] on button "Actions" at bounding box center [158, 146] width 27 height 9
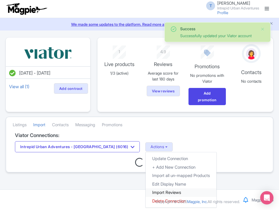
click at [146, 192] on link "Import Reviews" at bounding box center [181, 192] width 71 height 9
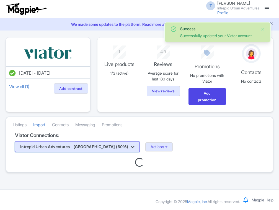
click at [105, 147] on button "Intrepid Urban Adventures - [GEOGRAPHIC_DATA] (6016)" at bounding box center [77, 146] width 125 height 11
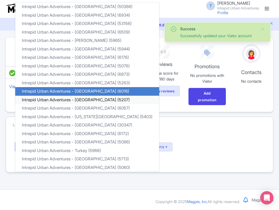
click at [103, 96] on link "Intrepid Urban Adventures - [GEOGRAPHIC_DATA] (5207)" at bounding box center [87, 100] width 144 height 9
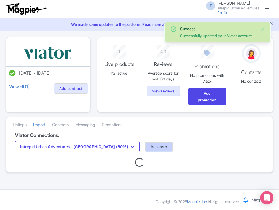
click at [145, 145] on button "Actions" at bounding box center [158, 146] width 27 height 9
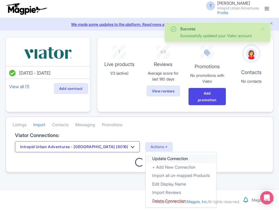
click at [146, 158] on link "Update Connection" at bounding box center [181, 158] width 71 height 9
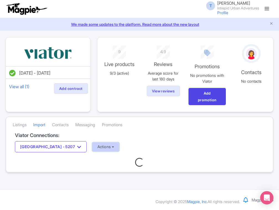
click at [103, 146] on button "Actions" at bounding box center [105, 146] width 27 height 9
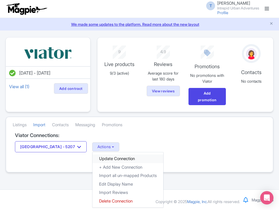
click at [114, 156] on link "Update Connection" at bounding box center [127, 158] width 71 height 9
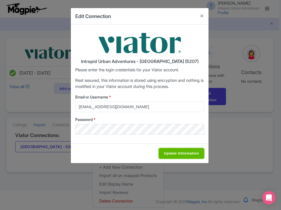
click at [184, 152] on input "Update Information" at bounding box center [181, 153] width 45 height 11
type input "Saving..."
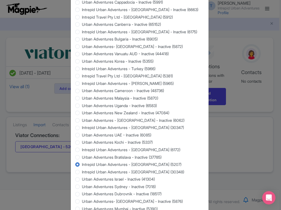
scroll to position [501, 0]
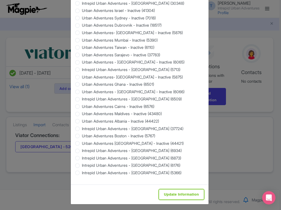
click at [174, 192] on input "Update Information" at bounding box center [181, 194] width 45 height 11
type input "Saving..."
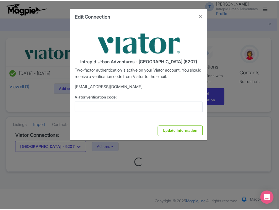
scroll to position [0, 0]
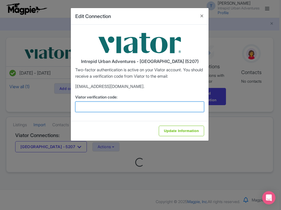
click at [101, 107] on input "Viator verification code:" at bounding box center [139, 106] width 129 height 11
paste input "906559"
type input "906559"
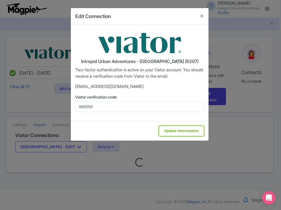
click at [173, 134] on input "Update Information" at bounding box center [181, 130] width 45 height 11
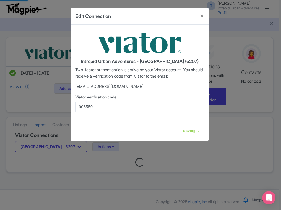
type input "Update Information"
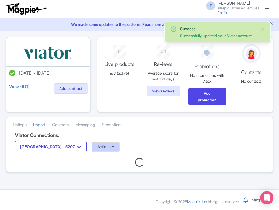
click at [95, 150] on button "Actions" at bounding box center [105, 146] width 27 height 9
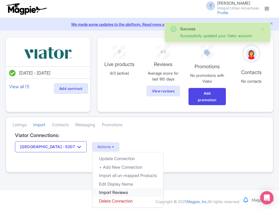
click at [104, 191] on link "Import Reviews" at bounding box center [127, 192] width 71 height 9
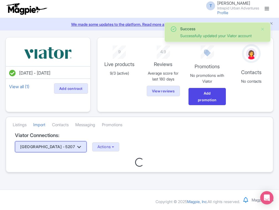
click at [56, 143] on button "Latin America - 5207" at bounding box center [51, 146] width 72 height 11
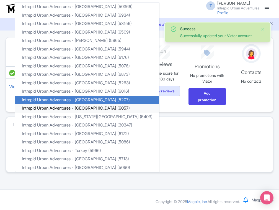
click at [70, 110] on link "Intrepid Urban Adventures - Morocco (6057)" at bounding box center [87, 108] width 144 height 9
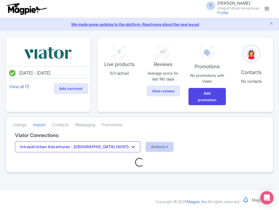
click at [146, 143] on button "Actions" at bounding box center [159, 146] width 27 height 9
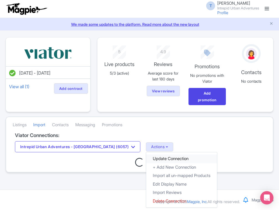
click at [148, 156] on link "Update Connection" at bounding box center [181, 158] width 71 height 9
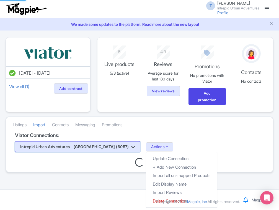
click at [111, 142] on body "T [PERSON_NAME] Intrepid Urban Adventures Profile Users Settings Sign out Dashb…" at bounding box center [139, 105] width 279 height 210
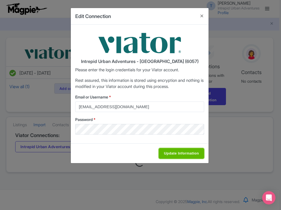
click at [172, 150] on input "Update Information" at bounding box center [181, 153] width 45 height 11
type input "Saving..."
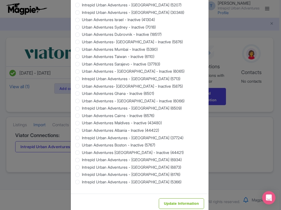
scroll to position [501, 0]
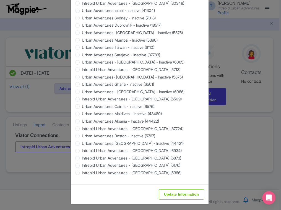
click at [194, 198] on div "Update Information" at bounding box center [140, 194] width 138 height 20
click at [194, 193] on input "Update Information" at bounding box center [181, 194] width 45 height 11
type input "Saving..."
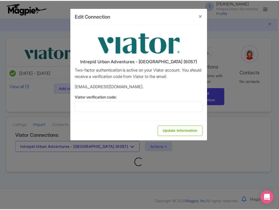
scroll to position [0, 0]
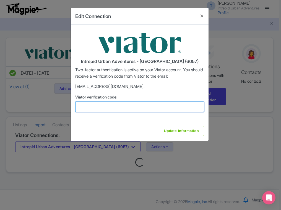
click at [104, 111] on input "Viator verification code:" at bounding box center [139, 106] width 129 height 11
paste input "317177"
type input "317177"
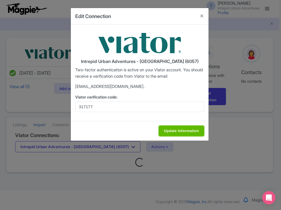
click at [174, 133] on input "Update Information" at bounding box center [181, 130] width 45 height 11
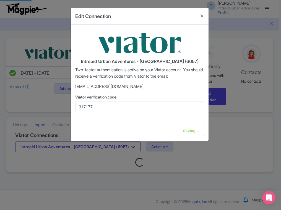
type input "Update Information"
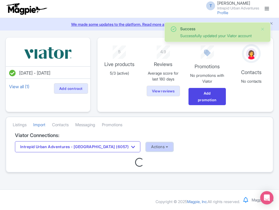
click at [146, 149] on button "Actions" at bounding box center [159, 146] width 27 height 9
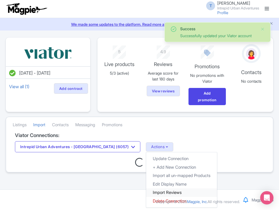
click at [152, 193] on link "Import Reviews" at bounding box center [181, 192] width 71 height 9
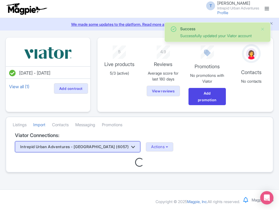
click at [86, 146] on button "Intrepid Urban Adventures - [GEOGRAPHIC_DATA] (6057)" at bounding box center [77, 146] width 125 height 11
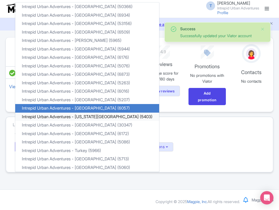
click at [92, 116] on link "Intrepid Urban Adventures - [US_STATE][GEOGRAPHIC_DATA] (5403)" at bounding box center [87, 116] width 144 height 9
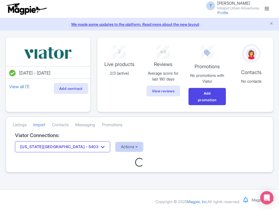
click at [116, 148] on button "Actions" at bounding box center [129, 146] width 27 height 9
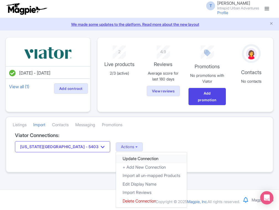
click at [116, 156] on link "Update Connection" at bounding box center [151, 158] width 71 height 9
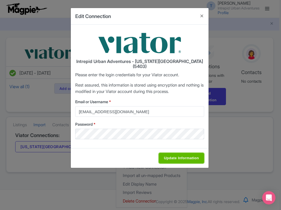
click at [173, 153] on input "Update Information" at bounding box center [181, 158] width 45 height 11
type input "Saving..."
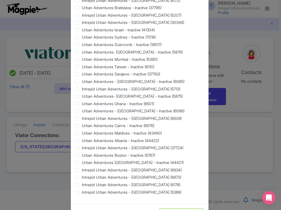
scroll to position [501, 0]
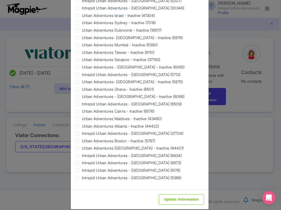
click at [166, 189] on div "Update Information" at bounding box center [140, 199] width 138 height 20
click at [168, 194] on input "Update Information" at bounding box center [181, 199] width 45 height 11
type input "Saving..."
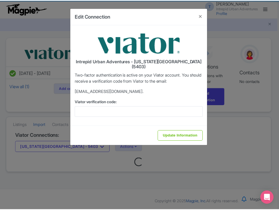
scroll to position [0, 0]
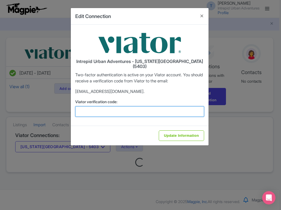
click at [93, 107] on input "Viator verification code:" at bounding box center [139, 111] width 129 height 11
paste input "275747"
type input "275747"
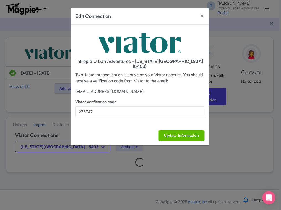
click at [175, 131] on input "Update Information" at bounding box center [181, 135] width 45 height 11
type input "Update Information"
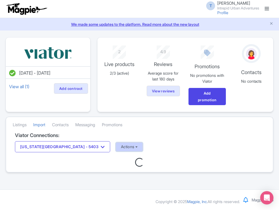
click at [116, 148] on button "Actions" at bounding box center [129, 146] width 27 height 9
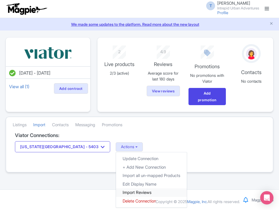
click at [116, 192] on link "Import Reviews" at bounding box center [151, 192] width 71 height 9
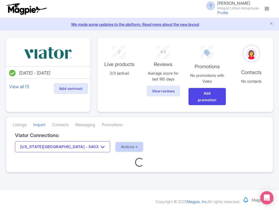
click at [116, 147] on button "Actions" at bounding box center [129, 146] width 27 height 9
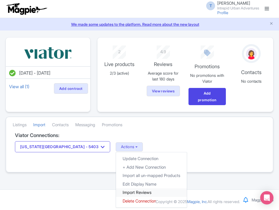
drag, startPoint x: 104, startPoint y: 191, endPoint x: 104, endPoint y: 181, distance: 10.2
click at [116, 191] on link "Import Reviews" at bounding box center [151, 192] width 71 height 9
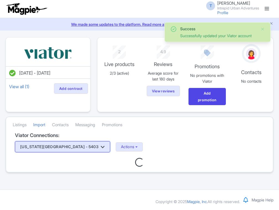
click at [66, 149] on button "New York City - 5403" at bounding box center [62, 146] width 95 height 11
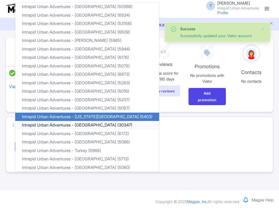
click at [76, 123] on link "Intrepid Urban Adventures - [GEOGRAPHIC_DATA] (30347)" at bounding box center [87, 125] width 144 height 9
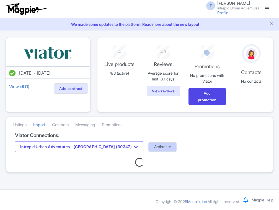
click at [149, 148] on button "Actions" at bounding box center [162, 146] width 27 height 9
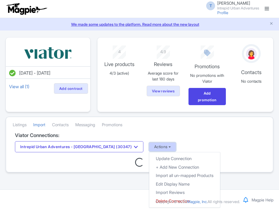
click at [149, 148] on button "Actions" at bounding box center [162, 146] width 27 height 9
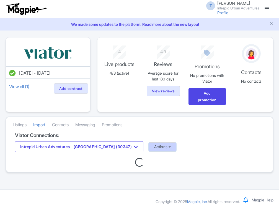
click at [149, 148] on button "Actions" at bounding box center [162, 146] width 27 height 9
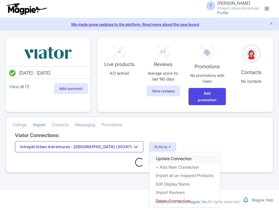
click at [149, 158] on link "Update Connection" at bounding box center [184, 158] width 71 height 9
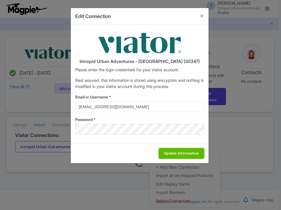
click at [176, 152] on input "Update Information" at bounding box center [181, 153] width 45 height 11
type input "Saving..."
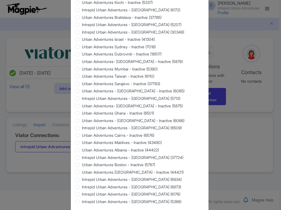
scroll to position [501, 0]
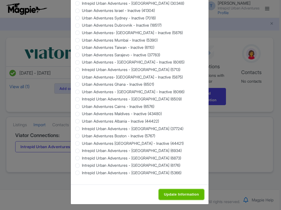
click at [173, 195] on input "Update Information" at bounding box center [181, 194] width 45 height 11
type input "Saving..."
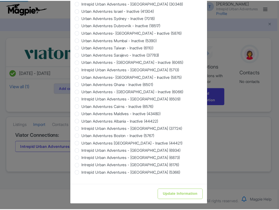
scroll to position [0, 0]
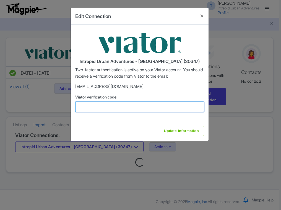
click at [148, 109] on input "Viator verification code:" at bounding box center [139, 106] width 129 height 11
paste input "665794"
type input "665794"
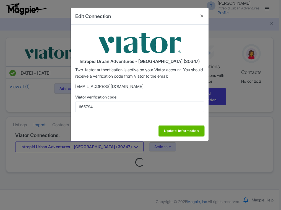
click at [168, 128] on input "Update Information" at bounding box center [181, 130] width 45 height 11
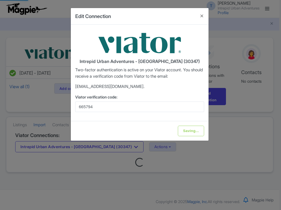
type input "Update Information"
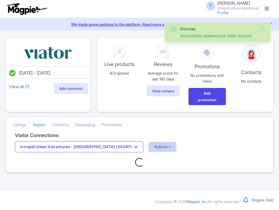
click at [149, 145] on button "Actions" at bounding box center [162, 146] width 27 height 9
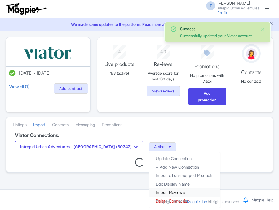
click at [155, 192] on link "Import Reviews" at bounding box center [184, 192] width 71 height 9
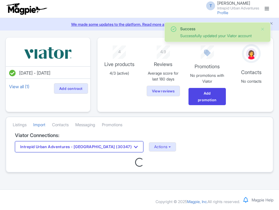
drag, startPoint x: 109, startPoint y: 151, endPoint x: 109, endPoint y: 155, distance: 3.6
click at [109, 151] on button "Intrepid Urban Adventures - [GEOGRAPHIC_DATA] (30347)" at bounding box center [79, 146] width 128 height 11
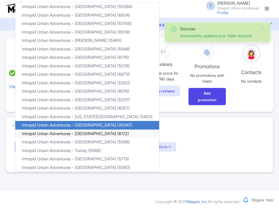
click at [92, 132] on link "Intrepid Urban Adventures - [GEOGRAPHIC_DATA] (6172)" at bounding box center [87, 133] width 144 height 9
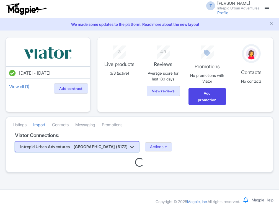
click at [103, 145] on button "Intrepid Urban Adventures - Spain (6172)" at bounding box center [77, 146] width 124 height 11
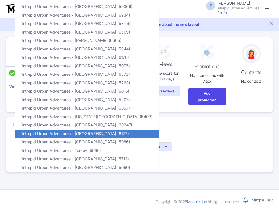
click at [150, 136] on h4 "Viator Connections:" at bounding box center [139, 135] width 249 height 6
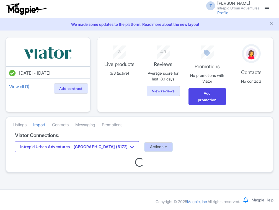
click at [145, 145] on button "Actions" at bounding box center [158, 146] width 27 height 9
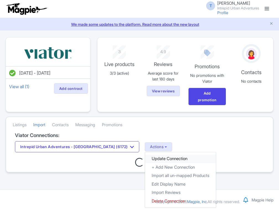
click at [145, 157] on link "Update Connection" at bounding box center [180, 158] width 71 height 9
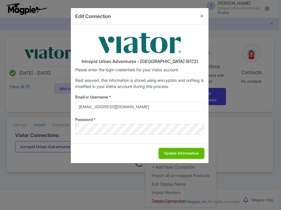
click at [163, 151] on input "Update Information" at bounding box center [181, 153] width 45 height 11
type input "Saving..."
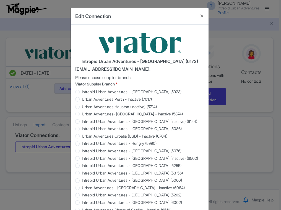
click at [140, 145] on label "Intrepid Urban Adventures - Hungry (5990)" at bounding box center [119, 143] width 75 height 6
click at [87, 145] on input "Intrepid Urban Adventures - Hungry (5990)" at bounding box center [85, 143] width 6 height 6
radio input "true"
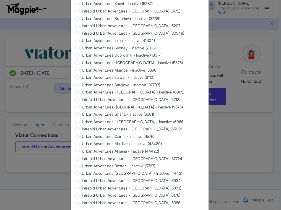
scroll to position [501, 0]
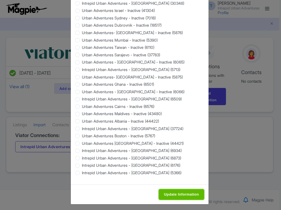
click at [175, 189] on input "Update Information" at bounding box center [181, 194] width 45 height 11
type input "Saving..."
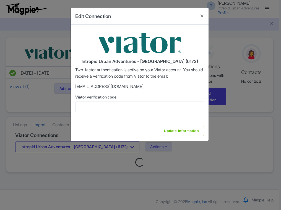
scroll to position [0, 0]
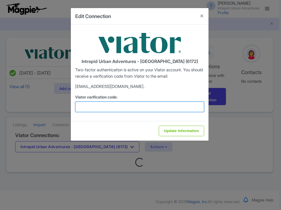
click at [123, 109] on input "Viator verification code:" at bounding box center [139, 106] width 129 height 11
paste input "228158"
type input "228158"
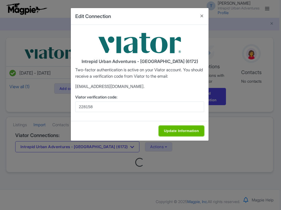
click at [178, 126] on input "Update Information" at bounding box center [181, 130] width 45 height 11
type input "Saving..."
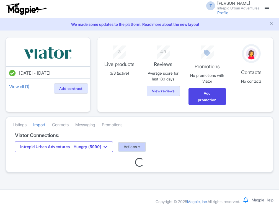
click at [140, 145] on button "Actions" at bounding box center [131, 146] width 27 height 9
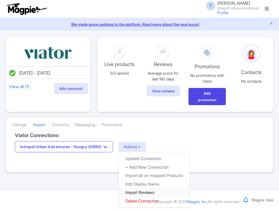
click at [154, 192] on link "Import Reviews" at bounding box center [154, 192] width 71 height 9
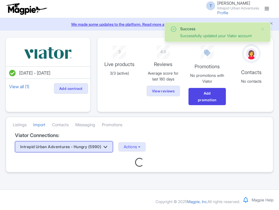
click at [61, 147] on button "Intrepid Urban Adventures - Hungry (5990)" at bounding box center [64, 146] width 98 height 11
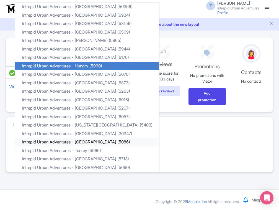
click at [88, 144] on link "Intrepid Urban Adventures - [GEOGRAPHIC_DATA] (5086)" at bounding box center [87, 142] width 144 height 9
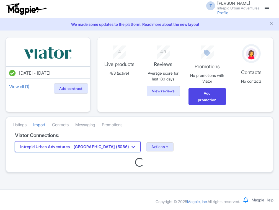
click at [105, 147] on button "Intrepid Urban Adventures - [GEOGRAPHIC_DATA] (5086)" at bounding box center [78, 146] width 126 height 11
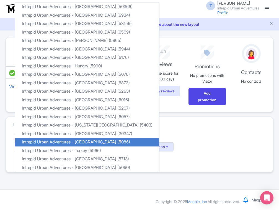
click at [207, 137] on h4 "Viator Connections:" at bounding box center [139, 135] width 249 height 6
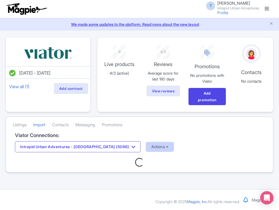
click at [151, 146] on button "Actions" at bounding box center [159, 146] width 27 height 9
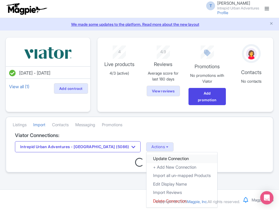
click at [146, 156] on link "Update Connection" at bounding box center [181, 158] width 71 height 9
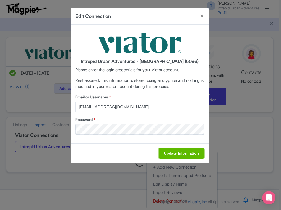
click at [171, 155] on input "Update Information" at bounding box center [181, 153] width 45 height 11
type input "Saving..."
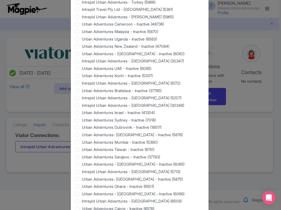
scroll to position [501, 0]
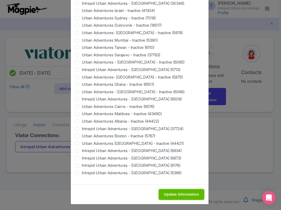
click at [174, 194] on input "Update Information" at bounding box center [181, 194] width 45 height 11
type input "Saving..."
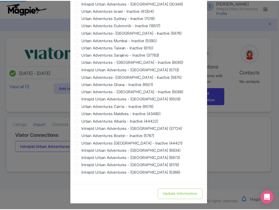
scroll to position [0, 0]
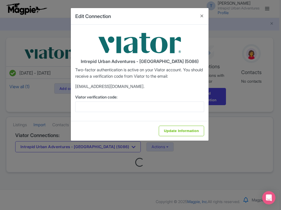
click at [134, 99] on label "Viator verification code:" at bounding box center [139, 97] width 129 height 6
click at [134, 101] on input "Viator verification code:" at bounding box center [139, 106] width 129 height 11
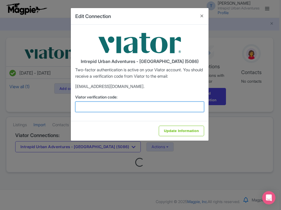
click at [134, 107] on input "Viator verification code:" at bounding box center [139, 106] width 129 height 11
paste input "338715"
type input "338715"
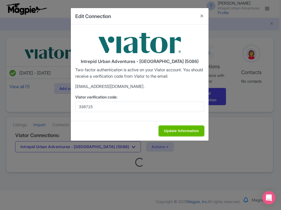
click at [188, 128] on input "Update Information" at bounding box center [181, 130] width 45 height 11
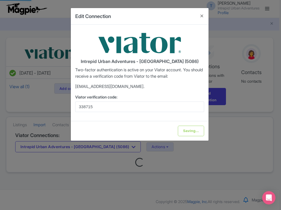
type input "Update Information"
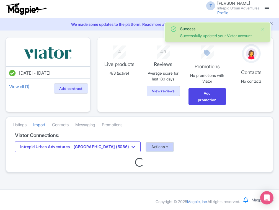
click at [146, 147] on button "Actions" at bounding box center [159, 146] width 27 height 9
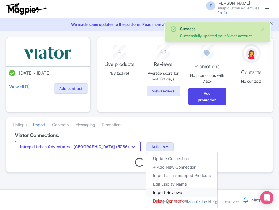
click at [146, 190] on link "Import Reviews" at bounding box center [181, 192] width 71 height 9
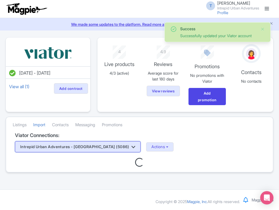
click at [90, 150] on button "Intrepid Urban Adventures - [GEOGRAPHIC_DATA] (5086)" at bounding box center [78, 146] width 126 height 11
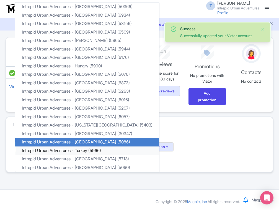
click at [82, 153] on link "Intrepid Urban Adventures - Turkey (5966)" at bounding box center [87, 150] width 144 height 9
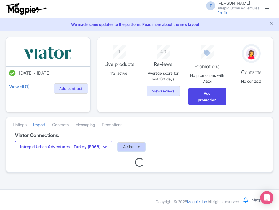
click at [139, 145] on button "Actions" at bounding box center [131, 146] width 27 height 9
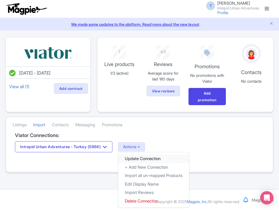
click at [135, 157] on link "Update Connection" at bounding box center [153, 158] width 71 height 9
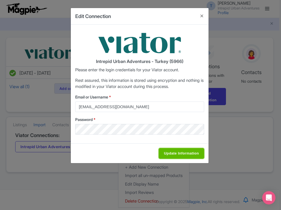
click at [168, 157] on input "Update Information" at bounding box center [181, 153] width 45 height 11
type input "Saving..."
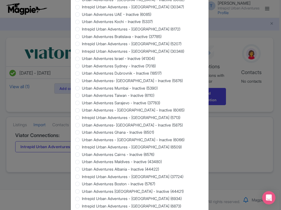
scroll to position [501, 0]
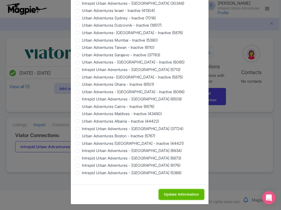
click at [172, 189] on input "Update Information" at bounding box center [181, 194] width 45 height 11
type input "Saving..."
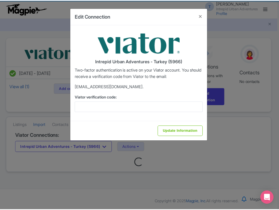
scroll to position [0, 0]
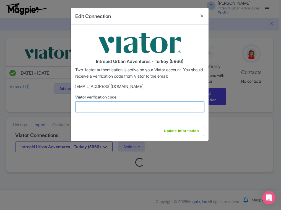
click at [104, 109] on input "Viator verification code:" at bounding box center [139, 106] width 129 height 11
paste input "383304"
type input "383304"
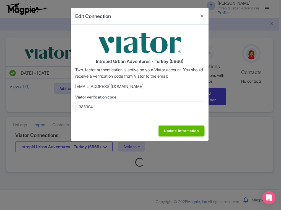
click at [169, 129] on input "Update Information" at bounding box center [181, 130] width 45 height 11
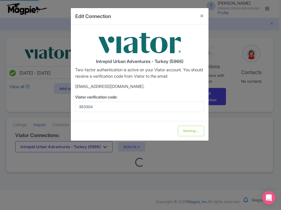
type input "Update Information"
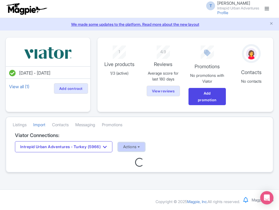
click at [144, 149] on button "Actions" at bounding box center [131, 146] width 27 height 9
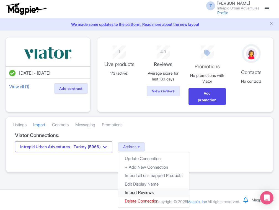
click at [144, 193] on link "Import Reviews" at bounding box center [153, 192] width 71 height 9
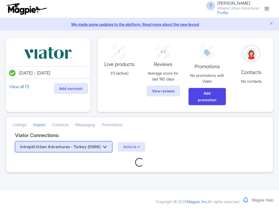
click at [96, 147] on button "Intrepid Urban Adventures - Turkey (5966)" at bounding box center [63, 146] width 97 height 11
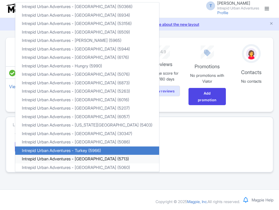
click at [87, 158] on link "Intrepid Urban Adventures - [GEOGRAPHIC_DATA] (5713)" at bounding box center [87, 158] width 144 height 9
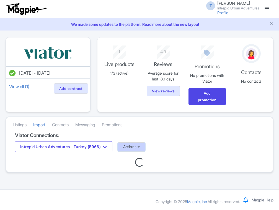
click at [142, 150] on button "Actions" at bounding box center [131, 146] width 27 height 9
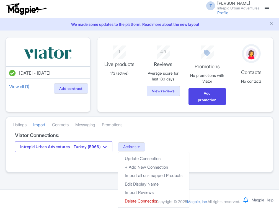
click at [157, 135] on h4 "Viator Connections:" at bounding box center [139, 135] width 249 height 6
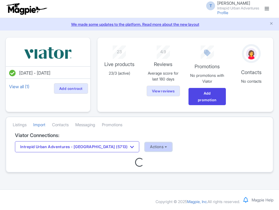
click at [145, 147] on button "Actions" at bounding box center [158, 146] width 27 height 9
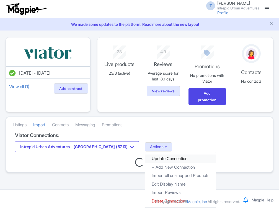
click at [145, 158] on link "Update Connection" at bounding box center [180, 158] width 71 height 9
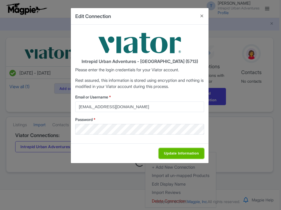
click at [160, 156] on input "Update Information" at bounding box center [181, 153] width 45 height 11
type input "Saving..."
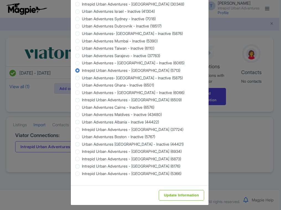
scroll to position [501, 0]
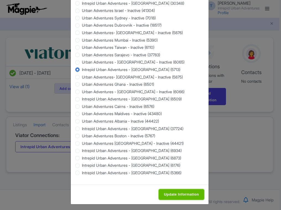
click at [180, 191] on input "Update Information" at bounding box center [181, 194] width 45 height 11
type input "Saving..."
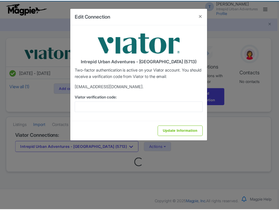
scroll to position [0, 0]
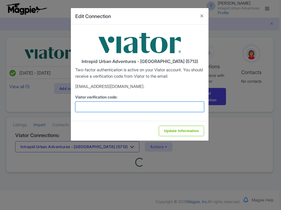
click at [100, 107] on input "Viator verification code:" at bounding box center [139, 106] width 129 height 11
paste input "940376"
type input "940376"
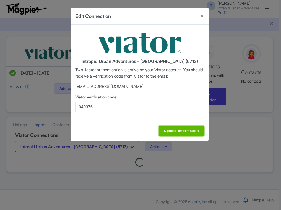
click at [184, 135] on input "Update Information" at bounding box center [181, 130] width 45 height 11
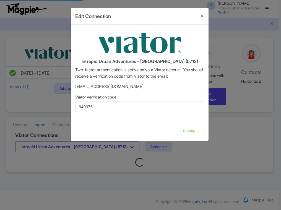
type input "Update Information"
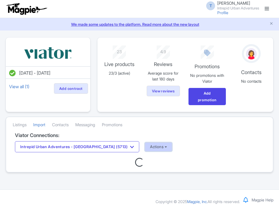
click at [145, 147] on button "Actions" at bounding box center [158, 146] width 27 height 9
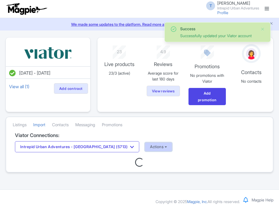
click at [145, 145] on button "Actions" at bounding box center [158, 146] width 27 height 9
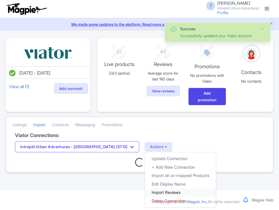
click at [145, 191] on link "Import Reviews" at bounding box center [180, 192] width 71 height 9
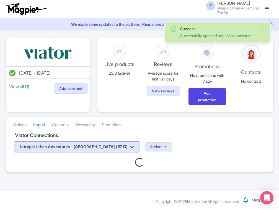
click at [87, 148] on button "Intrepid Urban Adventures - [GEOGRAPHIC_DATA] (5713)" at bounding box center [77, 146] width 124 height 11
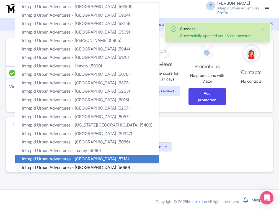
click at [89, 166] on link "Intrepid Urban Adventures - [GEOGRAPHIC_DATA] (5060)" at bounding box center [87, 167] width 144 height 9
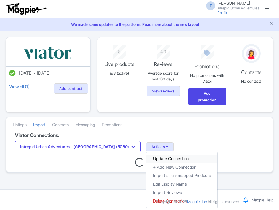
click at [149, 157] on link "Update Connection" at bounding box center [181, 158] width 71 height 9
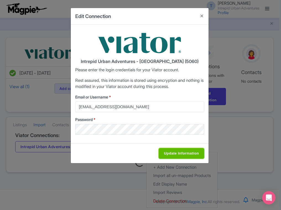
click at [190, 154] on input "Update Information" at bounding box center [181, 153] width 45 height 11
type input "Saving..."
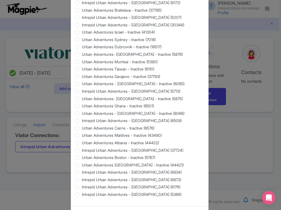
scroll to position [501, 0]
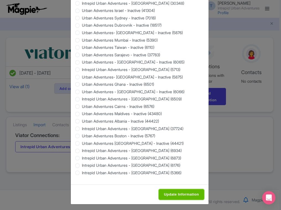
click at [177, 189] on input "Update Information" at bounding box center [181, 194] width 45 height 11
type input "Saving..."
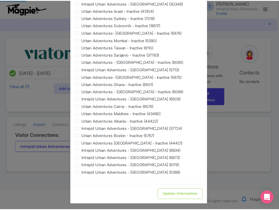
scroll to position [0, 0]
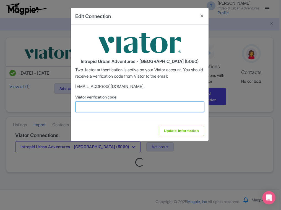
click at [92, 106] on input "Viator verification code:" at bounding box center [139, 106] width 129 height 11
paste input "787835"
type input "787835"
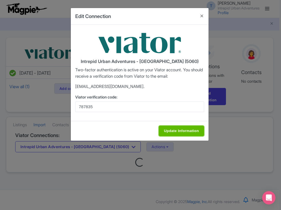
click at [174, 128] on input "Update Information" at bounding box center [181, 130] width 45 height 11
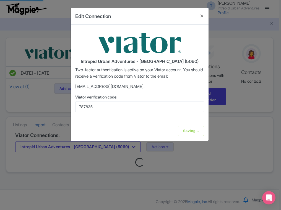
type input "Update Information"
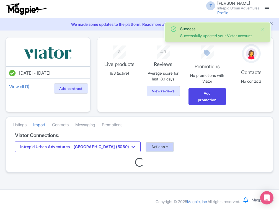
click at [146, 147] on button "Actions" at bounding box center [159, 146] width 27 height 9
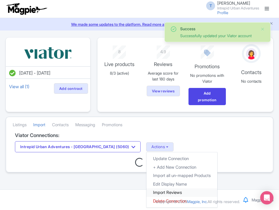
click at [151, 189] on link "Import Reviews" at bounding box center [181, 192] width 71 height 9
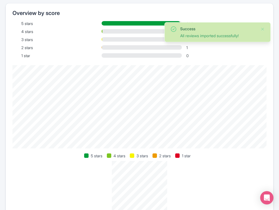
scroll to position [399, 0]
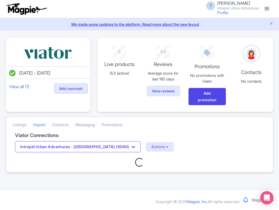
click at [267, 9] on link at bounding box center [266, 8] width 9 height 9
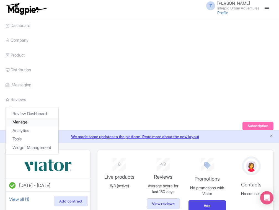
click at [16, 123] on link "Manage" at bounding box center [32, 122] width 53 height 9
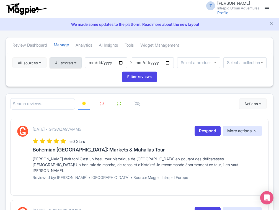
click at [73, 62] on button "All scores" at bounding box center [66, 62] width 32 height 11
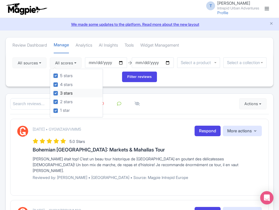
click at [60, 92] on label "3 stars" at bounding box center [66, 93] width 12 height 6
click at [60, 92] on input "3 stars" at bounding box center [62, 92] width 4 height 4
checkbox input "false"
click at [60, 83] on label "4 stars" at bounding box center [66, 84] width 12 height 6
click at [60, 83] on input "4 stars" at bounding box center [62, 83] width 4 height 4
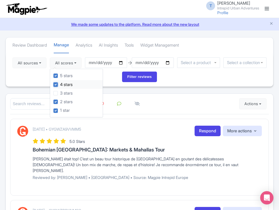
checkbox input "false"
click at [56, 71] on div "5 stars 4 stars 3 stars 2 stars 1 star" at bounding box center [76, 93] width 53 height 48
click at [60, 75] on label "5 stars" at bounding box center [66, 76] width 12 height 6
click at [60, 75] on input "5 stars" at bounding box center [62, 74] width 4 height 4
checkbox input "false"
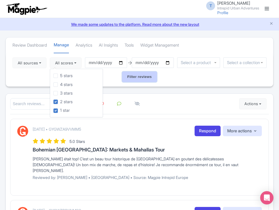
click at [147, 76] on input "Filter reviews" at bounding box center [139, 76] width 35 height 11
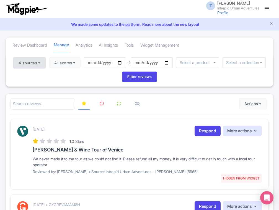
click at [31, 64] on button "4 sources" at bounding box center [29, 62] width 32 height 11
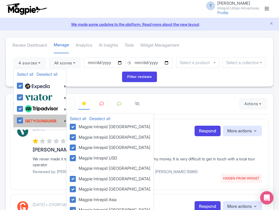
click at [24, 120] on label at bounding box center [40, 120] width 33 height 11
click at [24, 119] on input "checkbox" at bounding box center [26, 117] width 4 height 4
checkbox input "false"
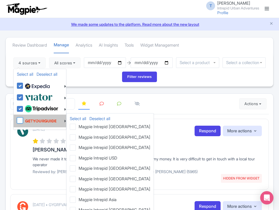
checkbox input "false"
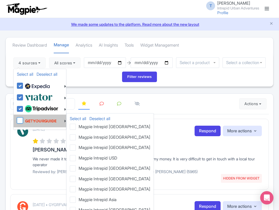
checkbox input "false"
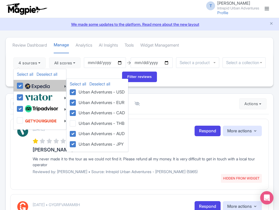
click at [24, 84] on label at bounding box center [37, 85] width 26 height 9
click at [24, 84] on input "checkbox" at bounding box center [26, 83] width 4 height 4
checkbox input "false"
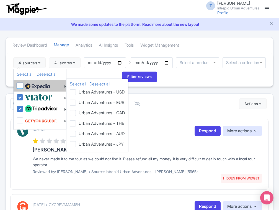
checkbox input "false"
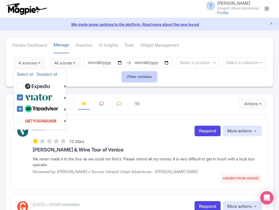
click at [138, 78] on input "Filter reviews" at bounding box center [139, 76] width 35 height 11
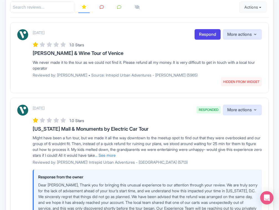
scroll to position [89, 0]
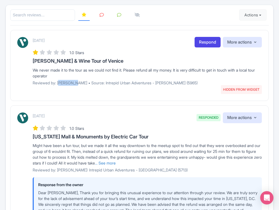
drag, startPoint x: 58, startPoint y: 81, endPoint x: 76, endPoint y: 81, distance: 17.7
click at [76, 81] on p "Reviewed by: [PERSON_NAME] • Source: Intrepid Urban Adventures - [PERSON_NAME] …" at bounding box center [147, 83] width 229 height 6
copy p "Vernon_W"
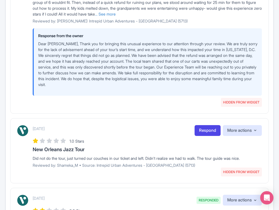
scroll to position [310, 0]
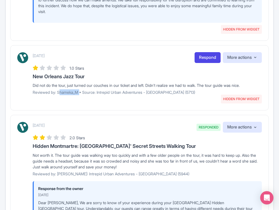
drag, startPoint x: 58, startPoint y: 91, endPoint x: 79, endPoint y: 92, distance: 21.3
click at [79, 92] on p "Reviewed by: Shameka_M • Source: Intrepid Urban Adventures - USA (5713)" at bounding box center [147, 92] width 229 height 6
copy p "Shameka_M"
click at [16, 89] on div "August 30, 2025 HIDDEN FROM WIDGET Respond More actions Hide from this page Unh…" at bounding box center [139, 77] width 259 height 65
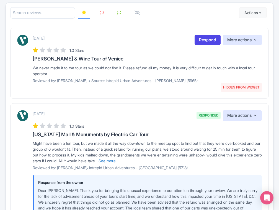
scroll to position [66, 0]
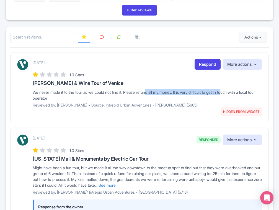
drag, startPoint x: 148, startPoint y: 91, endPoint x: 229, endPoint y: 91, distance: 81.1
click at [229, 91] on div "We never made it to the tour as we could not find it. Please refund all my mone…" at bounding box center [147, 95] width 229 height 12
click at [240, 91] on div "We never made it to the tour as we could not find it. Please refund all my mone…" at bounding box center [147, 95] width 229 height 12
click at [62, 106] on p "Reviewed by: Vernon_W • Source: Intrepid Urban Adventures - Florence (5965)" at bounding box center [147, 105] width 229 height 6
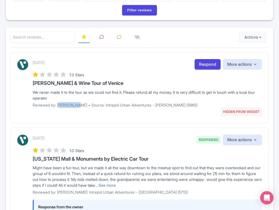
click at [62, 106] on p "Reviewed by: Vernon_W • Source: Intrepid Urban Adventures - Florence (5965)" at bounding box center [147, 105] width 229 height 6
copy p "Vernon_W"
click at [112, 107] on p "Reviewed by: Vernon_W • Source: Intrepid Urban Adventures - Florence (5965)" at bounding box center [147, 105] width 229 height 6
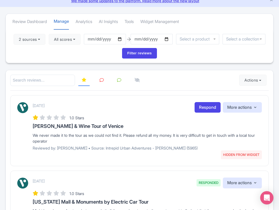
scroll to position [0, 0]
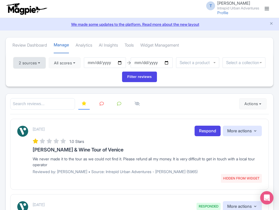
click at [34, 62] on button "2 sources" at bounding box center [30, 62] width 32 height 11
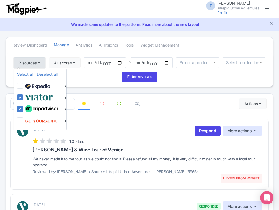
click at [34, 62] on button "2 sources" at bounding box center [30, 62] width 32 height 11
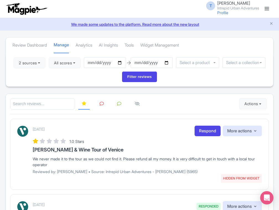
click at [85, 62] on div "2 sources Select all Deselect all Select all Deselect all Urban Adventures - US…" at bounding box center [139, 70] width 267 height 34
click at [72, 61] on button "All scores" at bounding box center [65, 62] width 32 height 11
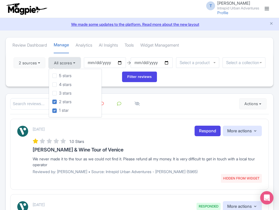
click at [72, 61] on button "All scores" at bounding box center [65, 62] width 32 height 11
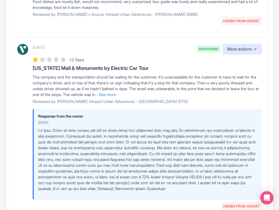
scroll to position [1212, 0]
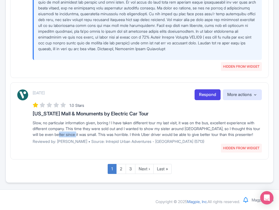
drag, startPoint x: 70, startPoint y: 134, endPoint x: 90, endPoint y: 135, distance: 20.0
click at [90, 135] on div "Slow, no particular information given, boring ! I have taken different tour my …" at bounding box center [147, 128] width 229 height 17
click at [100, 135] on div "Slow, no particular information given, boring ! I have taken different tour my …" at bounding box center [147, 128] width 229 height 17
drag, startPoint x: 95, startPoint y: 135, endPoint x: 171, endPoint y: 135, distance: 75.9
click at [171, 135] on div "Slow, no particular information given, boring ! I have taken different tour my …" at bounding box center [147, 128] width 229 height 17
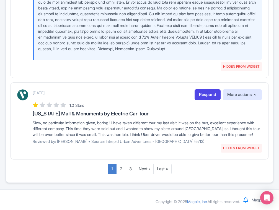
click at [69, 133] on div "Slow, no particular information given, boring ! I have taken different tour my …" at bounding box center [147, 128] width 229 height 17
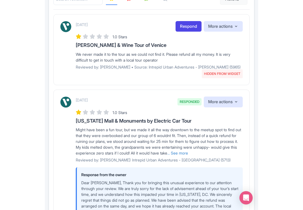
scroll to position [0, 0]
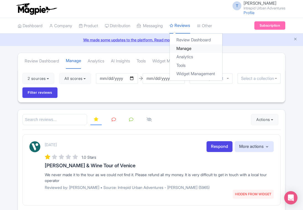
drag, startPoint x: 188, startPoint y: 48, endPoint x: 183, endPoint y: 51, distance: 5.4
click at [188, 48] on link "Manage" at bounding box center [196, 48] width 53 height 9
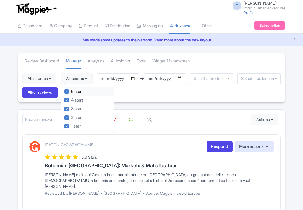
click at [71, 91] on label "5 stars" at bounding box center [77, 91] width 12 height 6
click at [71, 91] on input "5 stars" at bounding box center [73, 90] width 4 height 4
checkbox input "false"
click at [71, 100] on label "4 stars" at bounding box center [77, 100] width 12 height 6
click at [71, 100] on input "4 stars" at bounding box center [73, 99] width 4 height 4
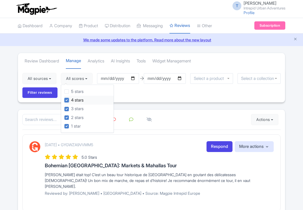
checkbox input "false"
click at [71, 108] on label "3 stars" at bounding box center [77, 108] width 12 height 6
click at [71, 108] on input "3 stars" at bounding box center [73, 107] width 4 height 4
checkbox input "false"
click at [147, 97] on div "All sources Select all Deselect all Select all Deselect all Urban Adventures - …" at bounding box center [151, 85] width 267 height 34
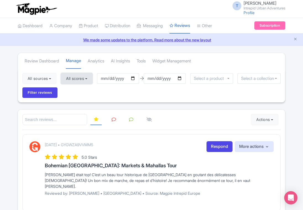
click at [86, 75] on button "All scores" at bounding box center [77, 78] width 32 height 11
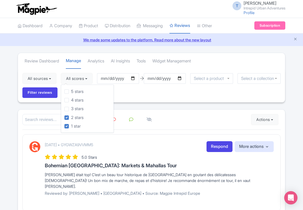
click at [151, 99] on div "All sources Select all Deselect all Select all Deselect all Urban Adventures - …" at bounding box center [151, 85] width 267 height 34
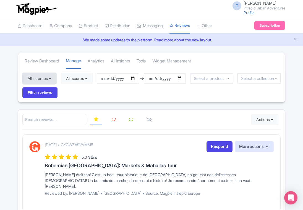
click at [54, 80] on button "All sources" at bounding box center [39, 78] width 34 height 11
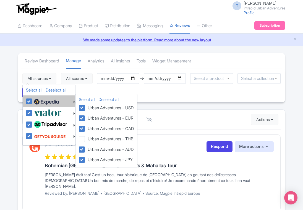
click at [33, 101] on label at bounding box center [46, 100] width 26 height 9
click at [33, 100] on input "checkbox" at bounding box center [35, 98] width 4 height 4
checkbox input "false"
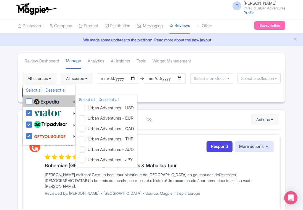
checkbox input "false"
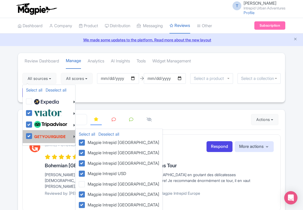
click at [33, 137] on label at bounding box center [49, 136] width 33 height 11
click at [33, 135] on input "checkbox" at bounding box center [35, 133] width 4 height 4
checkbox input "false"
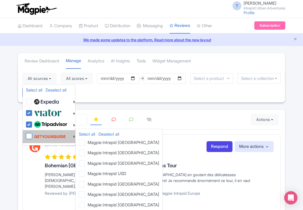
checkbox input "false"
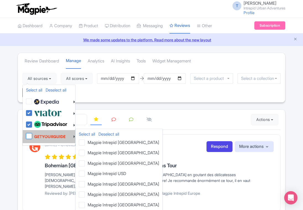
checkbox input "false"
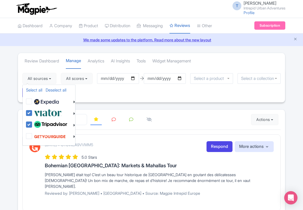
click at [138, 92] on div "All sources Select all Deselect all Select all Deselect all Urban Adventures - …" at bounding box center [151, 85] width 267 height 34
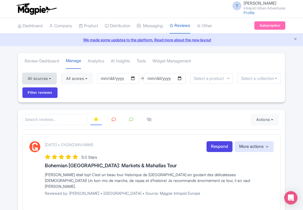
click at [39, 74] on button "All sources" at bounding box center [39, 78] width 34 height 11
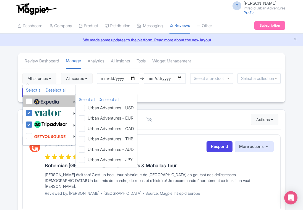
click at [33, 100] on label at bounding box center [46, 100] width 26 height 9
click at [33, 100] on input "checkbox" at bounding box center [35, 98] width 4 height 4
checkbox input "true"
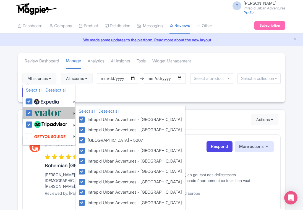
checkbox input "true"
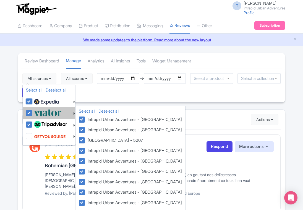
checkbox input "true"
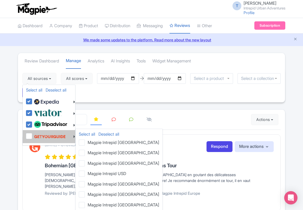
click at [33, 138] on label at bounding box center [49, 136] width 33 height 11
click at [33, 135] on input "checkbox" at bounding box center [35, 133] width 4 height 4
checkbox input "true"
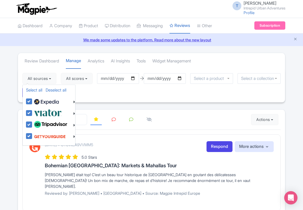
click at [122, 96] on div "All sources Select all Deselect all Select all Deselect all Urban Adventures - …" at bounding box center [151, 85] width 267 height 34
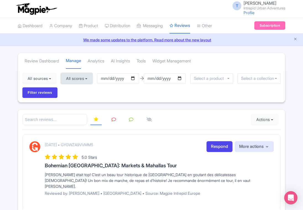
click at [89, 79] on button "All scores" at bounding box center [77, 78] width 32 height 11
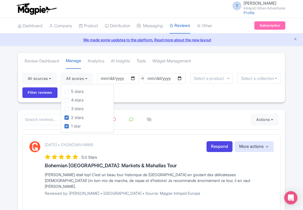
click at [257, 87] on div "All sources Select all Deselect all Select all Deselect all Urban Adventures - …" at bounding box center [151, 85] width 267 height 34
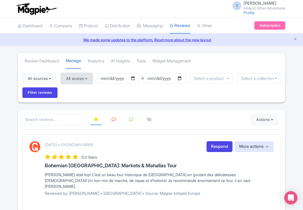
click at [86, 76] on button "All scores" at bounding box center [77, 78] width 32 height 11
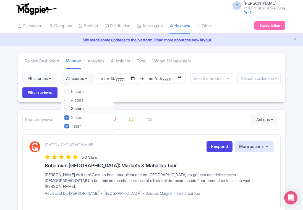
click at [71, 107] on label "3 stars" at bounding box center [77, 108] width 12 height 6
click at [71, 107] on input "3 stars" at bounding box center [73, 107] width 4 height 4
checkbox input "true"
click at [156, 95] on div "All sources Select all Deselect all Select all Deselect all Urban Adventures - …" at bounding box center [151, 85] width 267 height 34
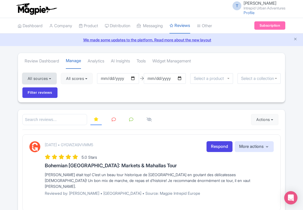
click at [48, 78] on button "All sources" at bounding box center [39, 78] width 34 height 11
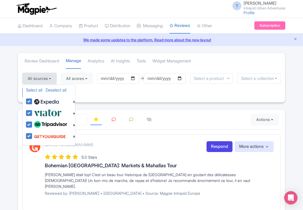
click at [49, 78] on button "All sources" at bounding box center [39, 78] width 34 height 11
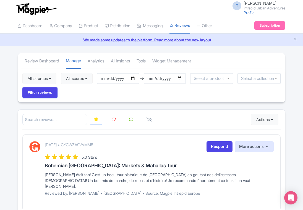
drag, startPoint x: 45, startPoint y: 90, endPoint x: 121, endPoint y: 89, distance: 75.6
click at [119, 90] on div "All sources Select all Deselect all Select all Deselect all Urban Adventures - …" at bounding box center [151, 85] width 267 height 34
click at [111, 76] on input "2025-06-05" at bounding box center [118, 78] width 42 height 11
click at [105, 78] on input "2025-06-05" at bounding box center [118, 78] width 42 height 11
click at [105, 78] on input "2025-07-05" at bounding box center [118, 78] width 42 height 11
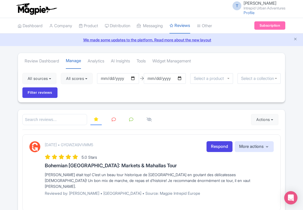
click at [104, 86] on div "All sources Select all Deselect all Select all Deselect all Urban Adventures - …" at bounding box center [151, 85] width 267 height 34
click at [112, 78] on input "2025-07-05" at bounding box center [118, 78] width 42 height 11
click at [112, 78] on input "0004-07-11" at bounding box center [118, 78] width 42 height 11
click at [112, 78] on input "0004-07-14" at bounding box center [118, 78] width 42 height 11
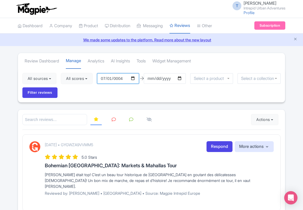
click at [125, 83] on input "0004-07-01" at bounding box center [118, 78] width 42 height 11
click at [120, 77] on input "0004-07-01" at bounding box center [118, 78] width 42 height 11
type input "2025-07-01"
click at [153, 91] on div "All sources Select all Deselect all Select all Deselect all Urban Adventures - …" at bounding box center [151, 85] width 267 height 34
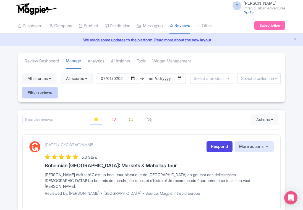
click at [48, 92] on input "Filter reviews" at bounding box center [39, 92] width 35 height 11
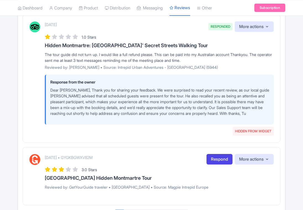
scroll to position [915, 0]
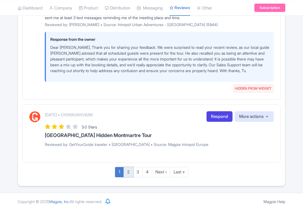
click at [127, 172] on link "2" at bounding box center [129, 172] width 10 height 10
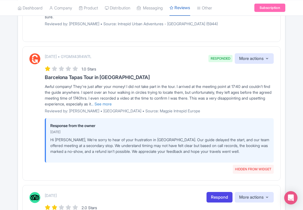
scroll to position [992, 0]
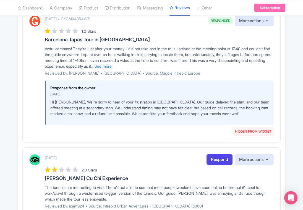
click at [112, 68] on link "... See more" at bounding box center [101, 66] width 21 height 5
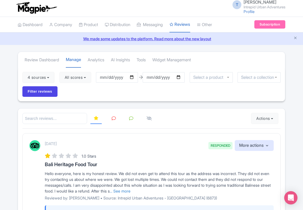
scroll to position [0, 0]
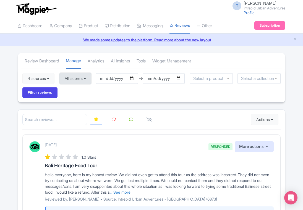
click at [79, 75] on button "All scores" at bounding box center [76, 78] width 32 height 11
click at [84, 76] on button "All scores" at bounding box center [76, 78] width 32 height 11
click at [111, 78] on input "2025-07-01" at bounding box center [117, 78] width 42 height 11
click at [105, 77] on input "2025-07-01" at bounding box center [117, 78] width 42 height 11
type input "2025-09-01"
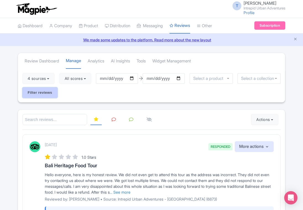
click at [37, 90] on input "Filter reviews" at bounding box center [39, 92] width 35 height 11
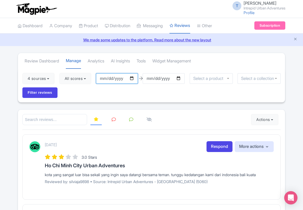
click at [103, 78] on input "[DATE]" at bounding box center [117, 78] width 42 height 11
type input "[DATE]"
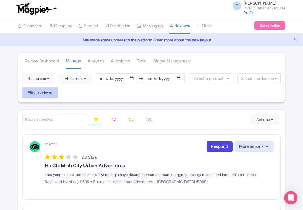
click at [55, 90] on input "Filter reviews" at bounding box center [39, 92] width 35 height 11
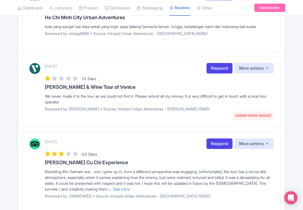
scroll to position [155, 0]
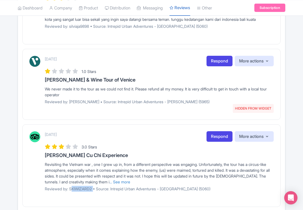
drag, startPoint x: 70, startPoint y: 186, endPoint x: 94, endPoint y: 189, distance: 23.7
click at [94, 189] on p "Reviewed by: SKIWIZARD2 • Source: Intrepid Urban Adventures - [GEOGRAPHIC_DATA]…" at bounding box center [159, 188] width 229 height 6
copy p "SKIWIZARD2"
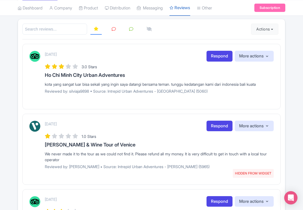
scroll to position [89, 0]
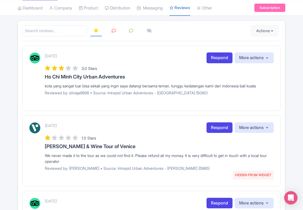
drag, startPoint x: 45, startPoint y: 85, endPoint x: 276, endPoint y: 85, distance: 231.2
click at [276, 85] on div "[DATE] Respond More actions Hide from this page Hide from review widget and fee…" at bounding box center [151, 77] width 259 height 65
copy div "kota yang sangat luar bisa sekali yang ingin saya datangi bersama teman. tunggu…"
drag, startPoint x: 178, startPoint y: 71, endPoint x: 176, endPoint y: 73, distance: 2.9
click at [178, 71] on div "[DATE] Respond More actions Hide from this page Hide from review widget and fee…" at bounding box center [159, 75] width 229 height 47
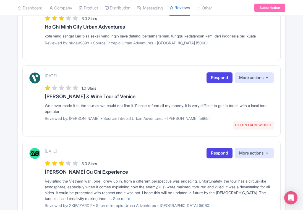
scroll to position [155, 0]
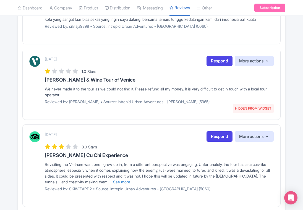
click at [130, 180] on link "... See more" at bounding box center [120, 181] width 21 height 5
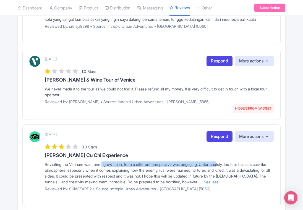
drag, startPoint x: 103, startPoint y: 162, endPoint x: 224, endPoint y: 164, distance: 121.3
click at [224, 164] on span "Revisiting the Vietnam war , one I grew up in, from a different perspective was…" at bounding box center [157, 173] width 225 height 22
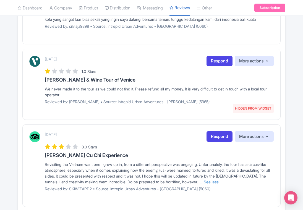
click at [246, 166] on div "Revisiting the Vietnam war , one I grew up in, from a different perspective was…" at bounding box center [159, 172] width 229 height 23
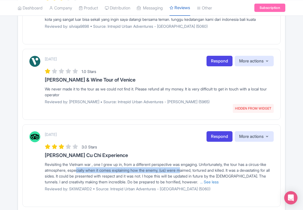
drag, startPoint x: 83, startPoint y: 168, endPoint x: 192, endPoint y: 170, distance: 108.5
click at [192, 170] on span "Revisiting the Vietnam war , one I grew up in, from a different perspective was…" at bounding box center [157, 173] width 225 height 22
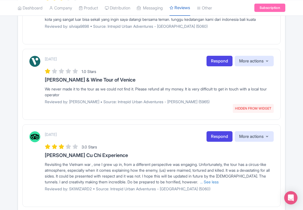
click at [60, 173] on span "Revisiting the Vietnam war , one I grew up in, from a different perspective was…" at bounding box center [157, 173] width 225 height 22
drag, startPoint x: 73, startPoint y: 173, endPoint x: 97, endPoint y: 173, distance: 24.9
click at [97, 173] on span "Revisiting the Vietnam war , one I grew up in, from a different perspective was…" at bounding box center [157, 173] width 225 height 22
click at [113, 174] on span "Revisiting the Vietnam war , one I grew up in, from a different perspective was…" at bounding box center [157, 173] width 225 height 22
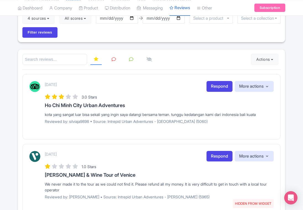
scroll to position [0, 0]
